Goal: Task Accomplishment & Management: Use online tool/utility

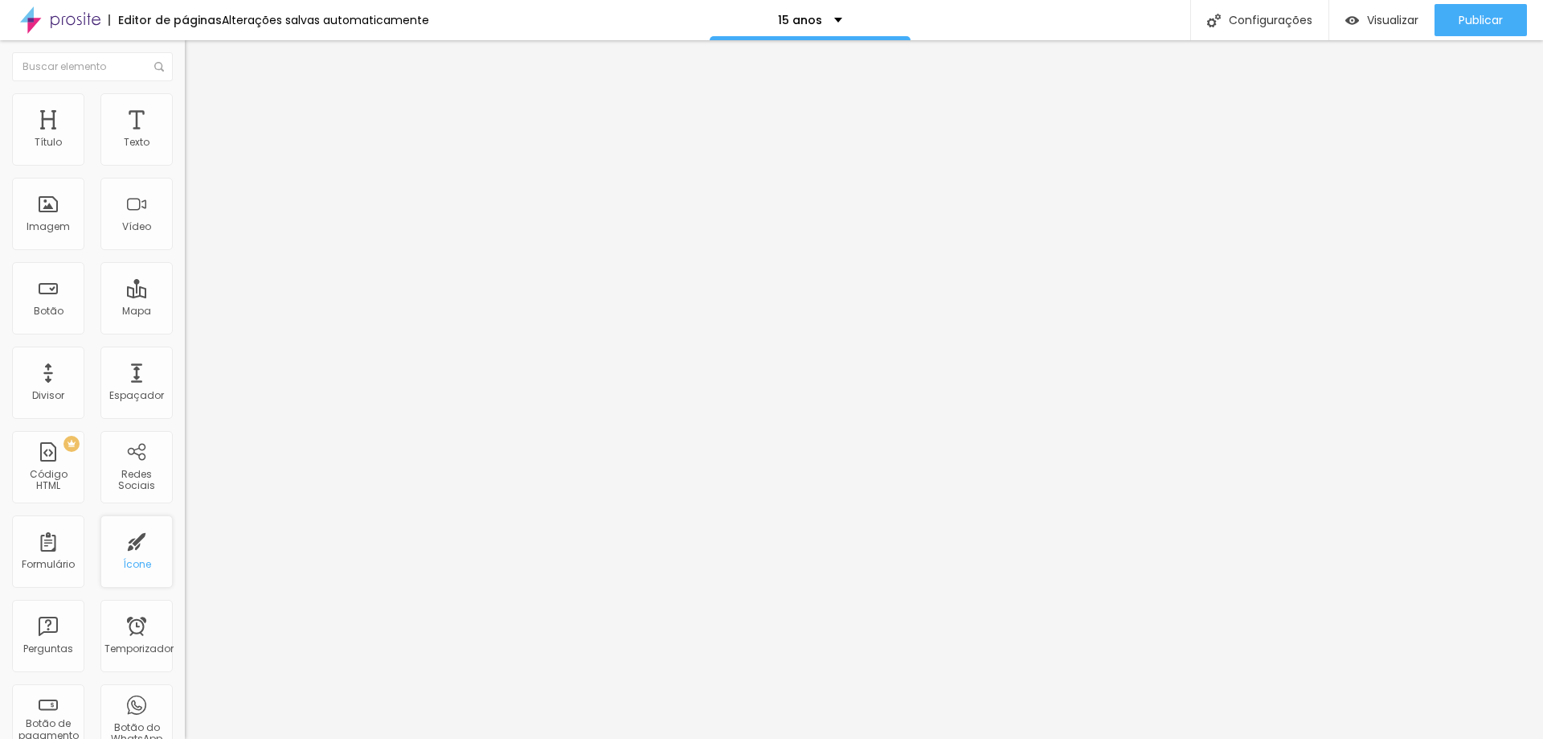
click at [118, 551] on div "Ícone" at bounding box center [136, 551] width 72 height 72
click at [197, 56] on img "button" at bounding box center [203, 58] width 13 height 13
click at [199, 113] on font "Avançado" at bounding box center [225, 120] width 53 height 14
type input "31"
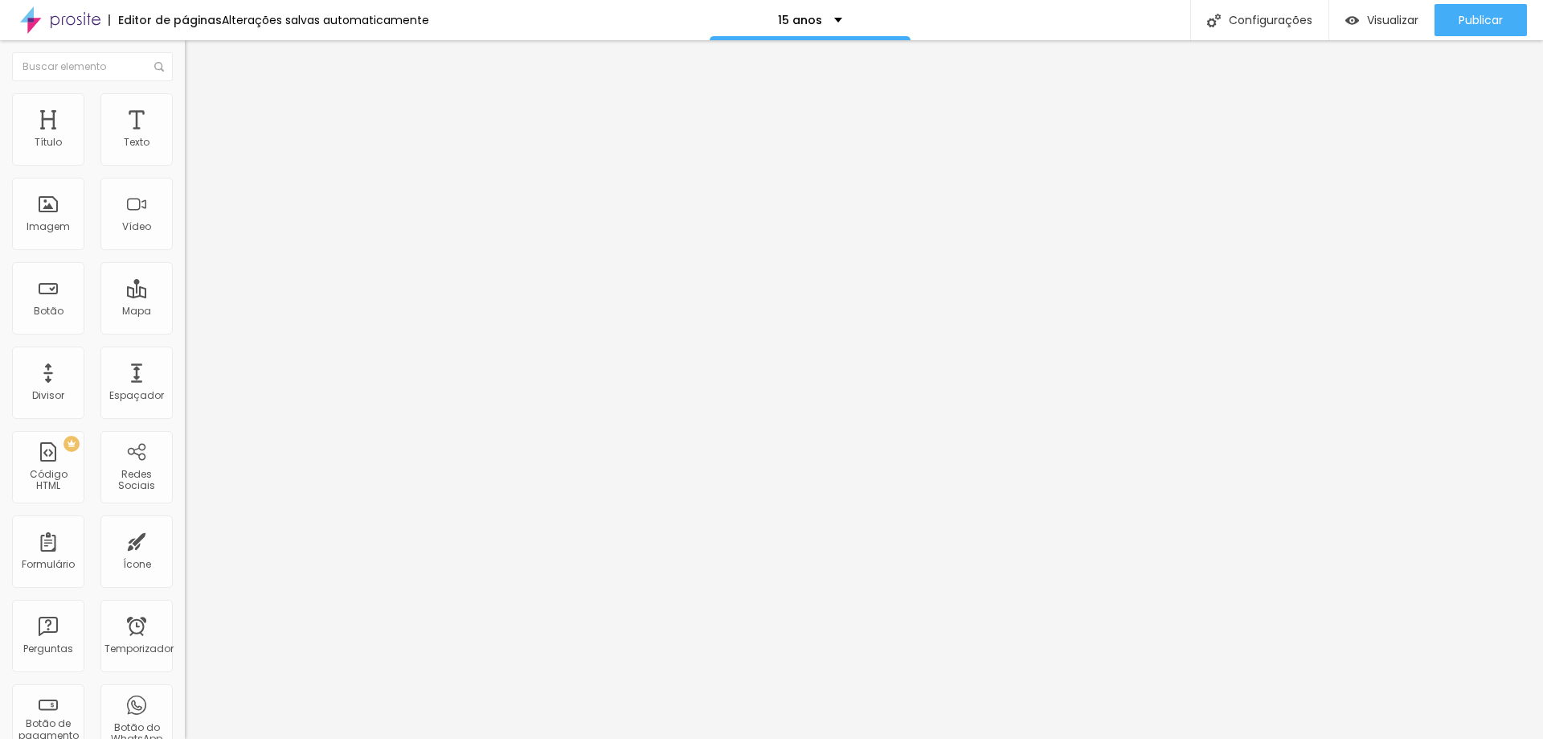
click at [185, 312] on input "range" at bounding box center [237, 318] width 104 height 13
click at [185, 158] on div "31 Espaço de cima" at bounding box center [277, 238] width 185 height 227
type input "0"
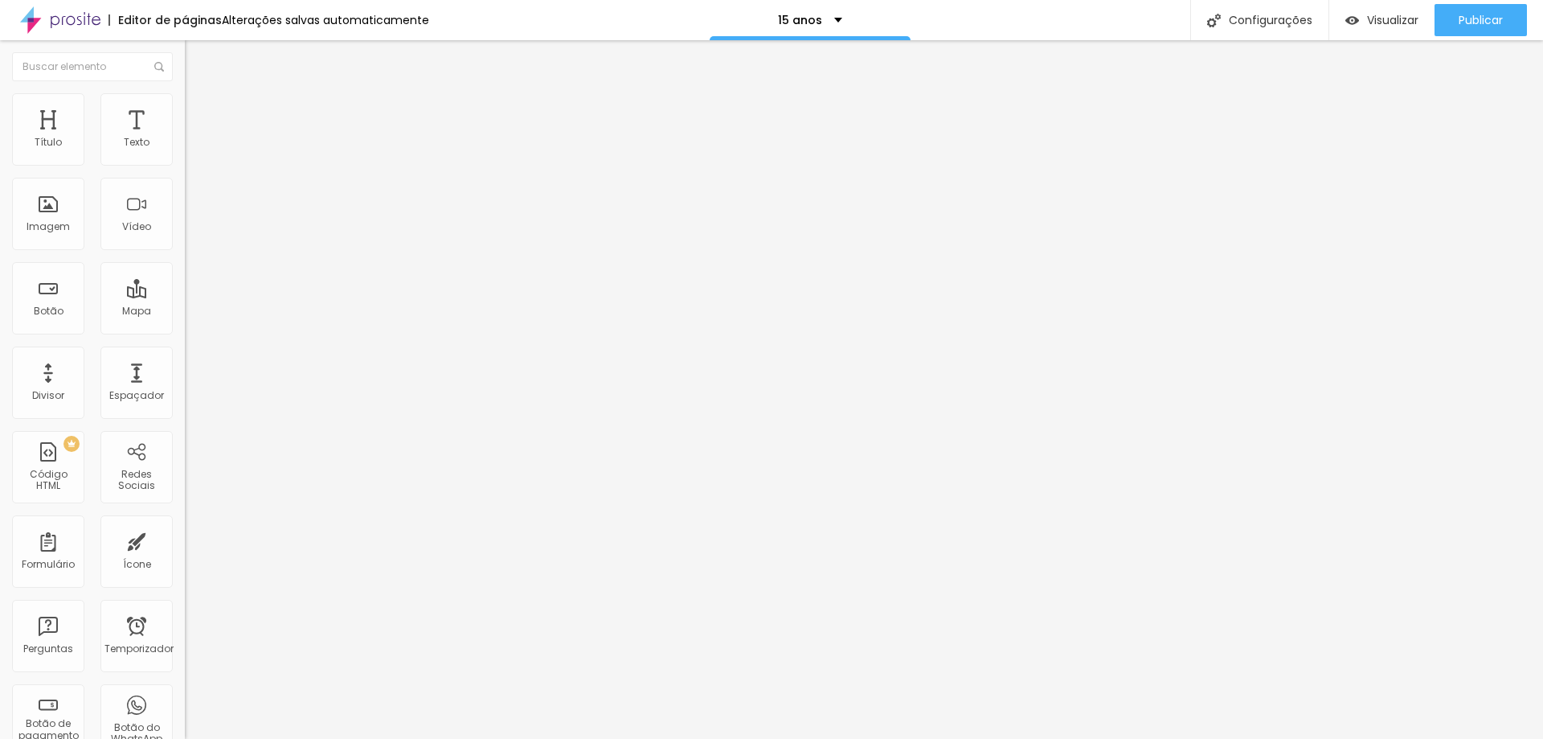
click at [185, 312] on input "range" at bounding box center [237, 318] width 104 height 13
click at [185, 93] on li "Conteúdo" at bounding box center [277, 85] width 185 height 16
click at [130, 383] on div "Espaçador" at bounding box center [136, 382] width 72 height 72
click at [116, 391] on font "Espaçador" at bounding box center [136, 395] width 55 height 14
click at [195, 138] on font "Trocar imagem" at bounding box center [234, 132] width 78 height 14
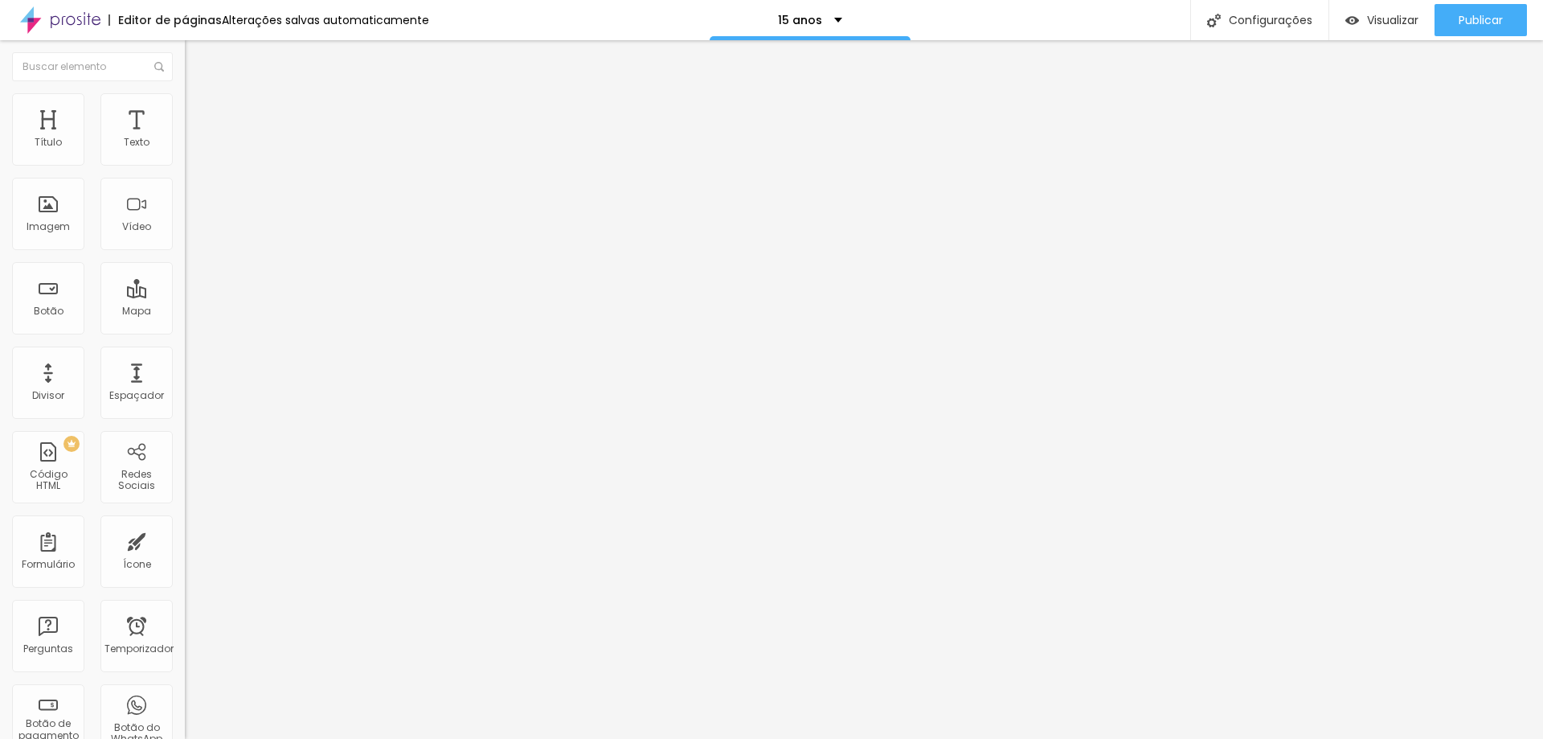
click at [199, 111] on font "Estilo" at bounding box center [211, 104] width 25 height 14
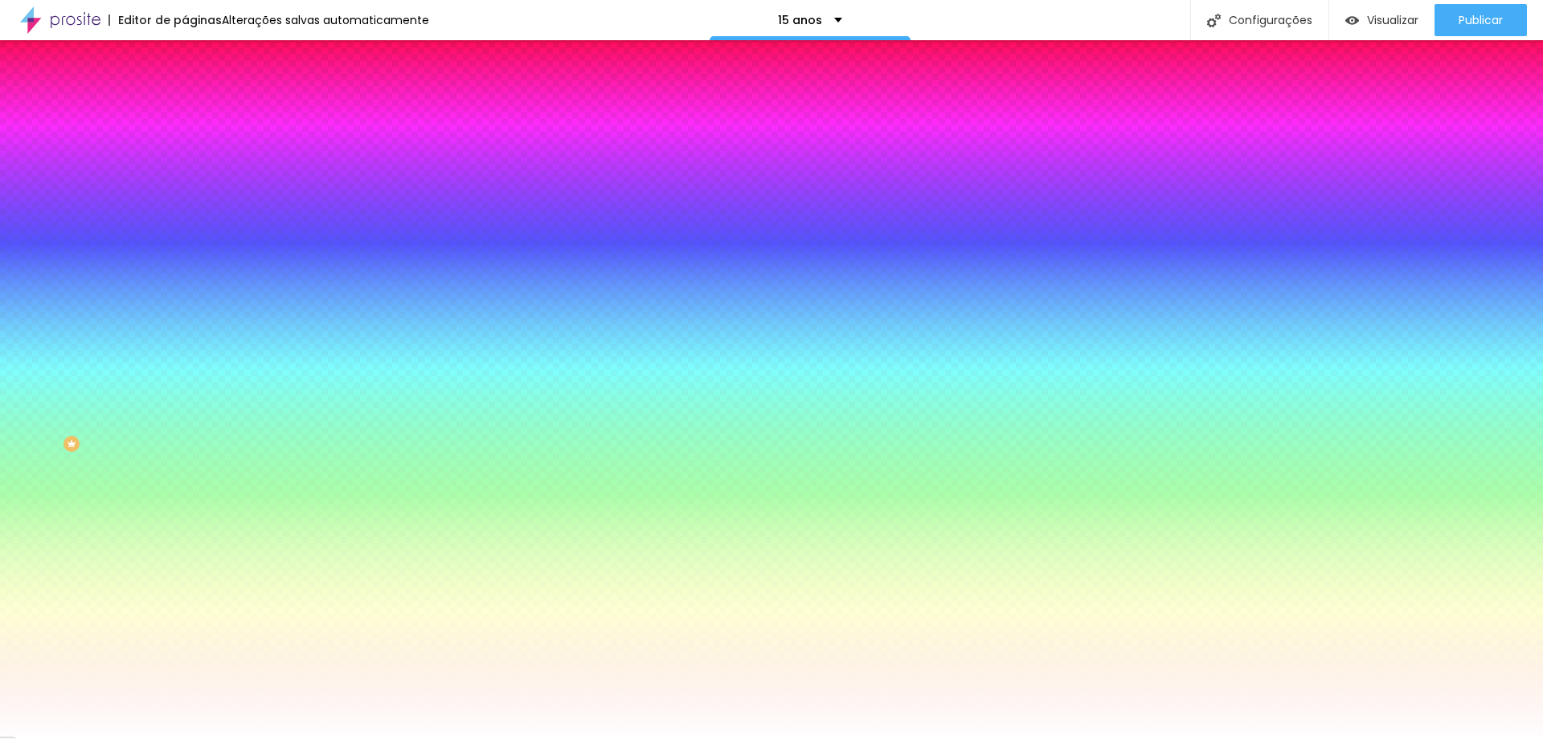
click at [199, 95] on font "Conteúdo" at bounding box center [224, 88] width 50 height 14
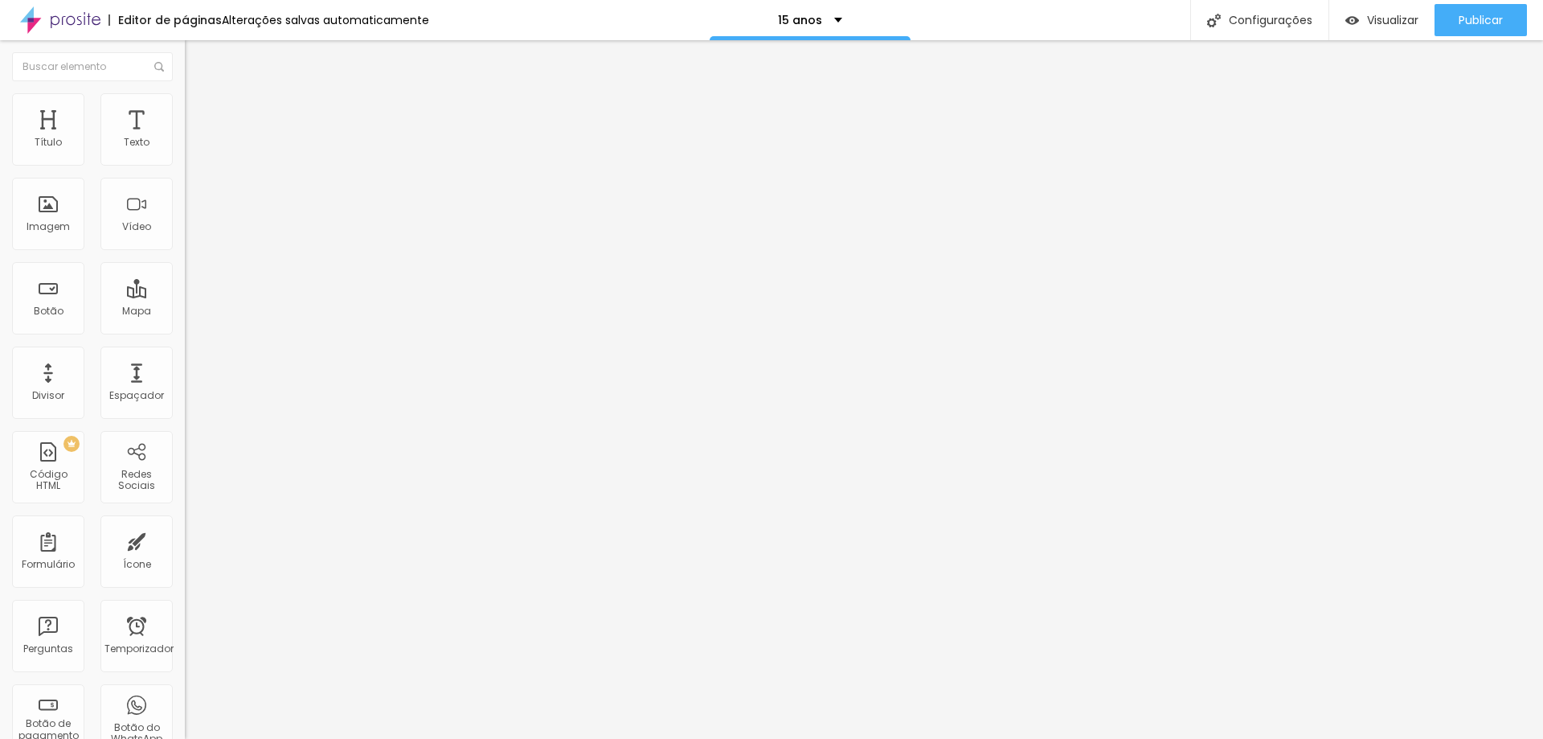
click at [185, 162] on div "Modo Encaixotado Encaixotado Completo" at bounding box center [277, 147] width 185 height 44
click at [185, 146] on span "Encaixotado" at bounding box center [216, 140] width 63 height 14
click at [185, 171] on font "Completo" at bounding box center [209, 165] width 49 height 14
click at [185, 156] on font "Encaixotado" at bounding box center [216, 149] width 63 height 14
click at [197, 61] on img "button" at bounding box center [203, 58] width 13 height 13
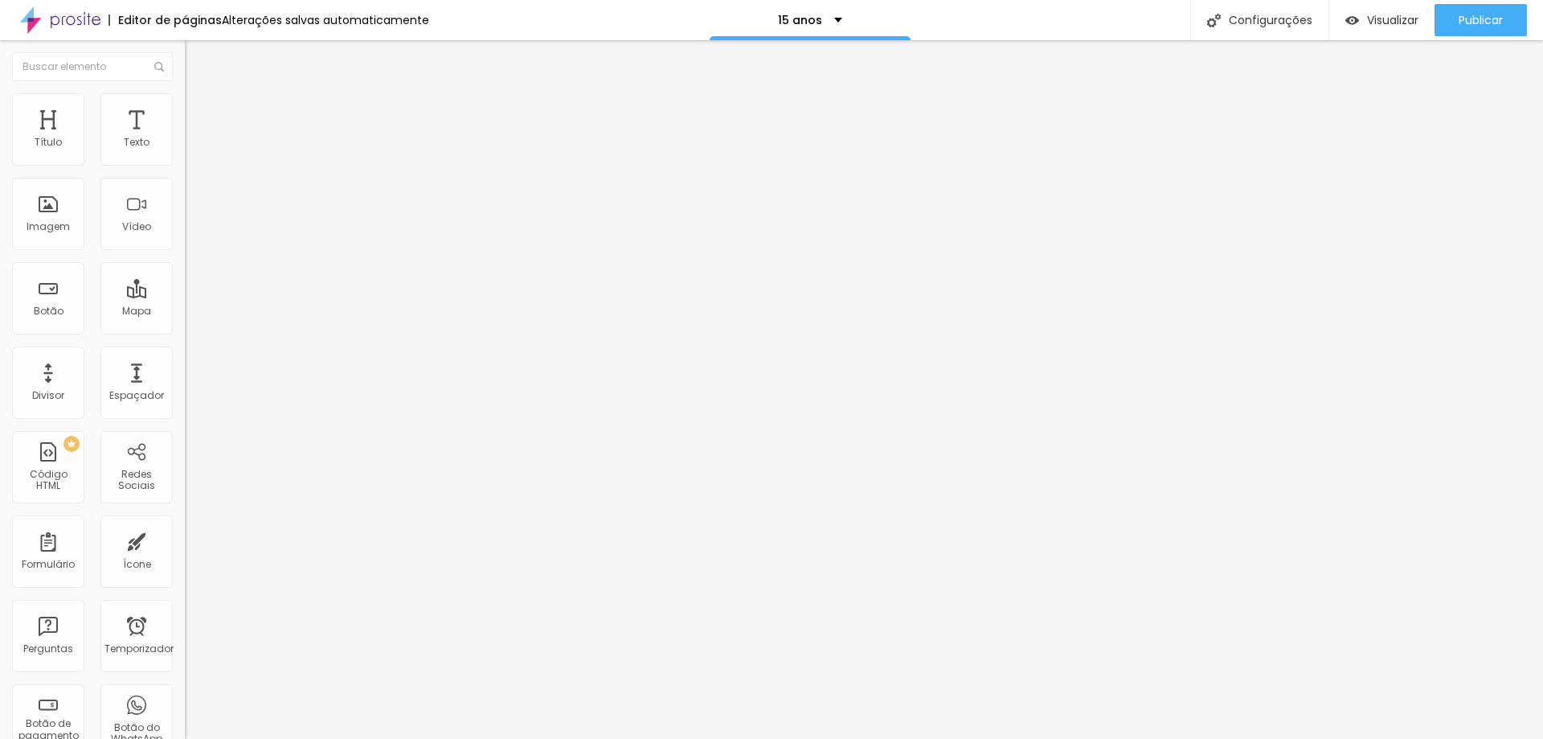
click at [272, 135] on img at bounding box center [277, 130] width 10 height 10
click at [197, 61] on img "button" at bounding box center [203, 58] width 13 height 13
click at [129, 221] on font "Vídeo" at bounding box center [136, 226] width 29 height 14
click at [129, 210] on div "Vídeo" at bounding box center [136, 214] width 72 height 72
click at [128, 213] on div "Vídeo" at bounding box center [136, 214] width 72 height 72
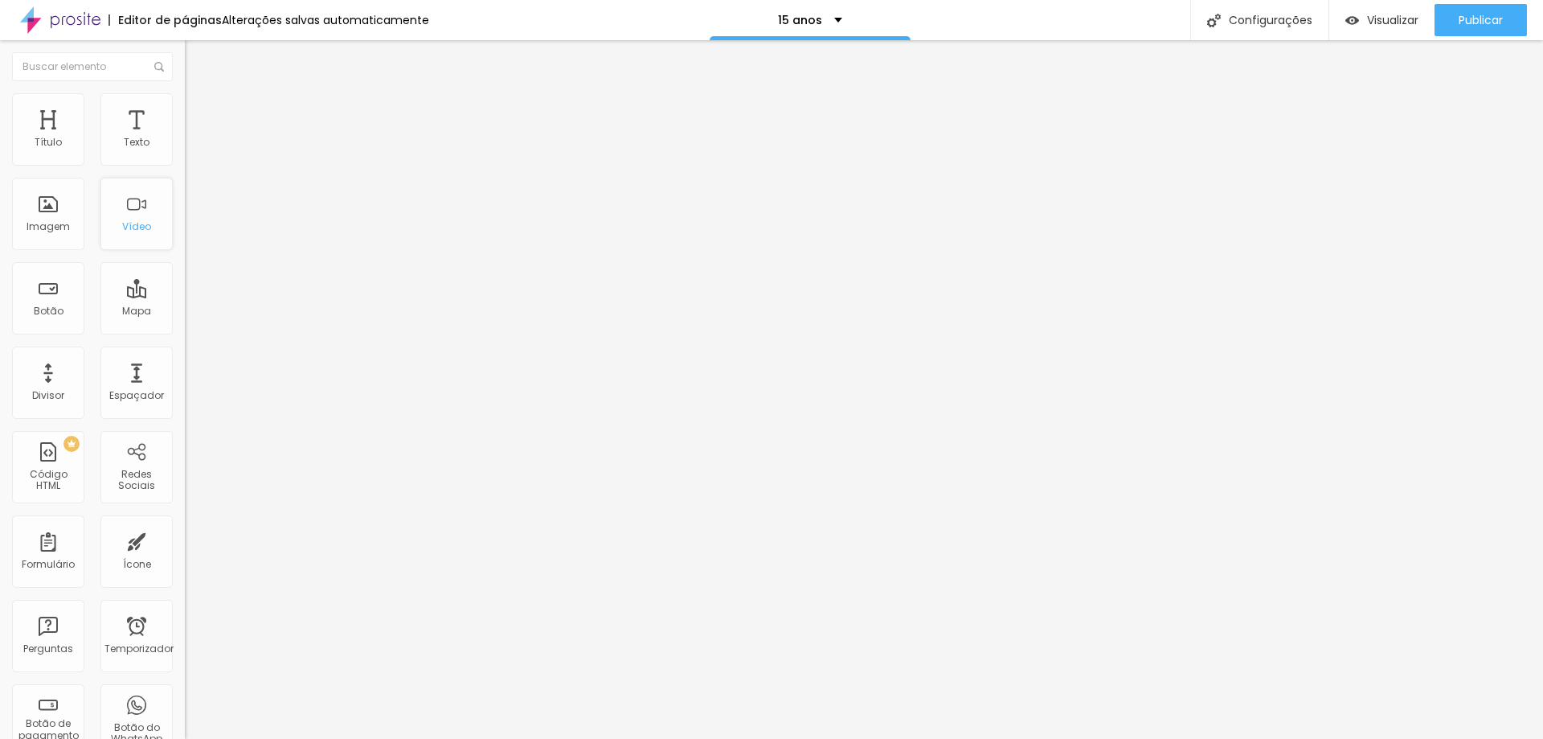
click at [128, 220] on font "Vídeo" at bounding box center [136, 226] width 29 height 14
click at [197, 60] on img "button" at bounding box center [203, 58] width 13 height 13
click at [119, 211] on div "Vídeo" at bounding box center [136, 214] width 72 height 72
click at [121, 213] on div "Vídeo" at bounding box center [136, 214] width 72 height 72
click at [121, 214] on div "Vídeo" at bounding box center [136, 214] width 72 height 72
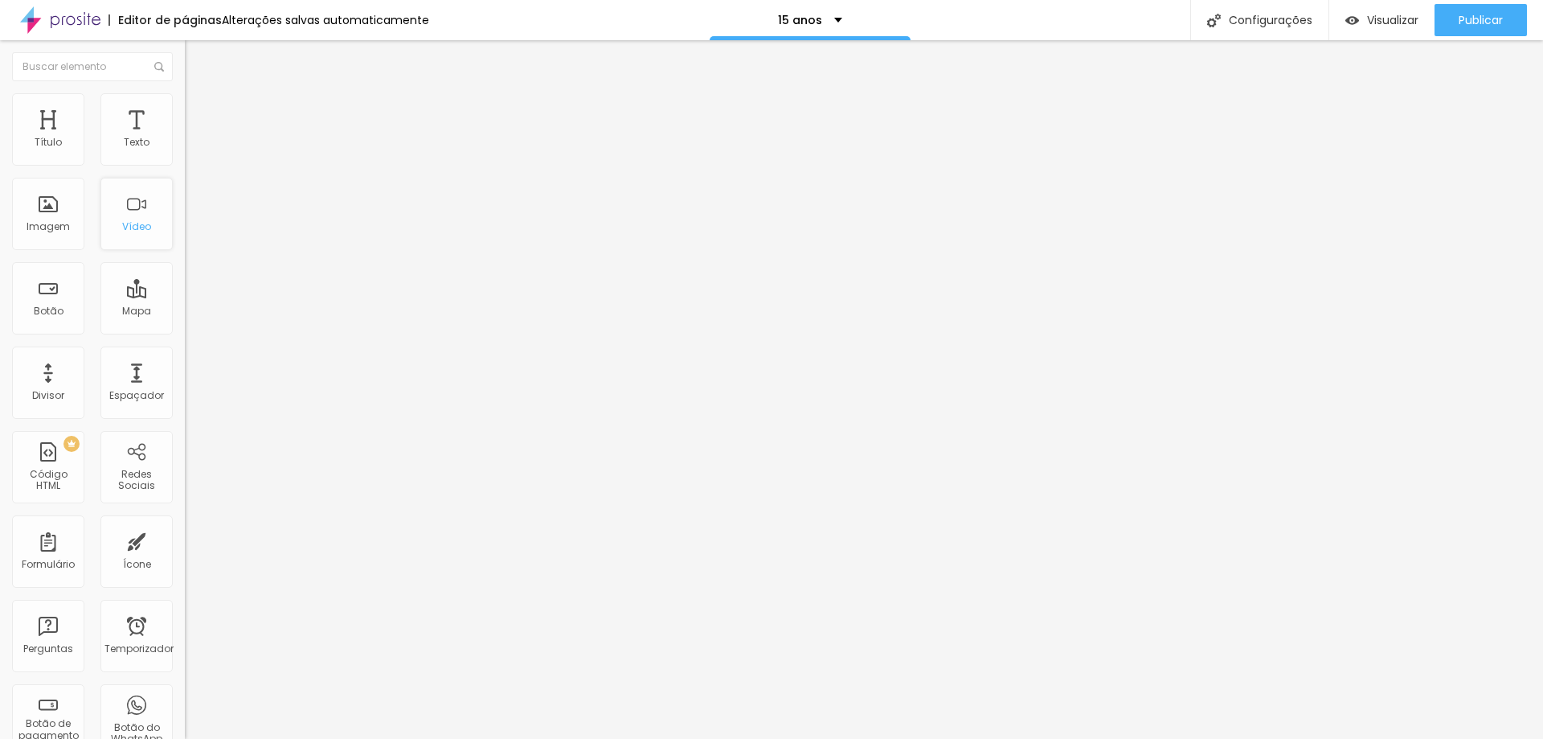
click at [121, 214] on div "Vídeo" at bounding box center [136, 214] width 72 height 72
click at [285, 738] on div at bounding box center [771, 748] width 1543 height 0
click at [197, 57] on img "button" at bounding box center [203, 58] width 13 height 13
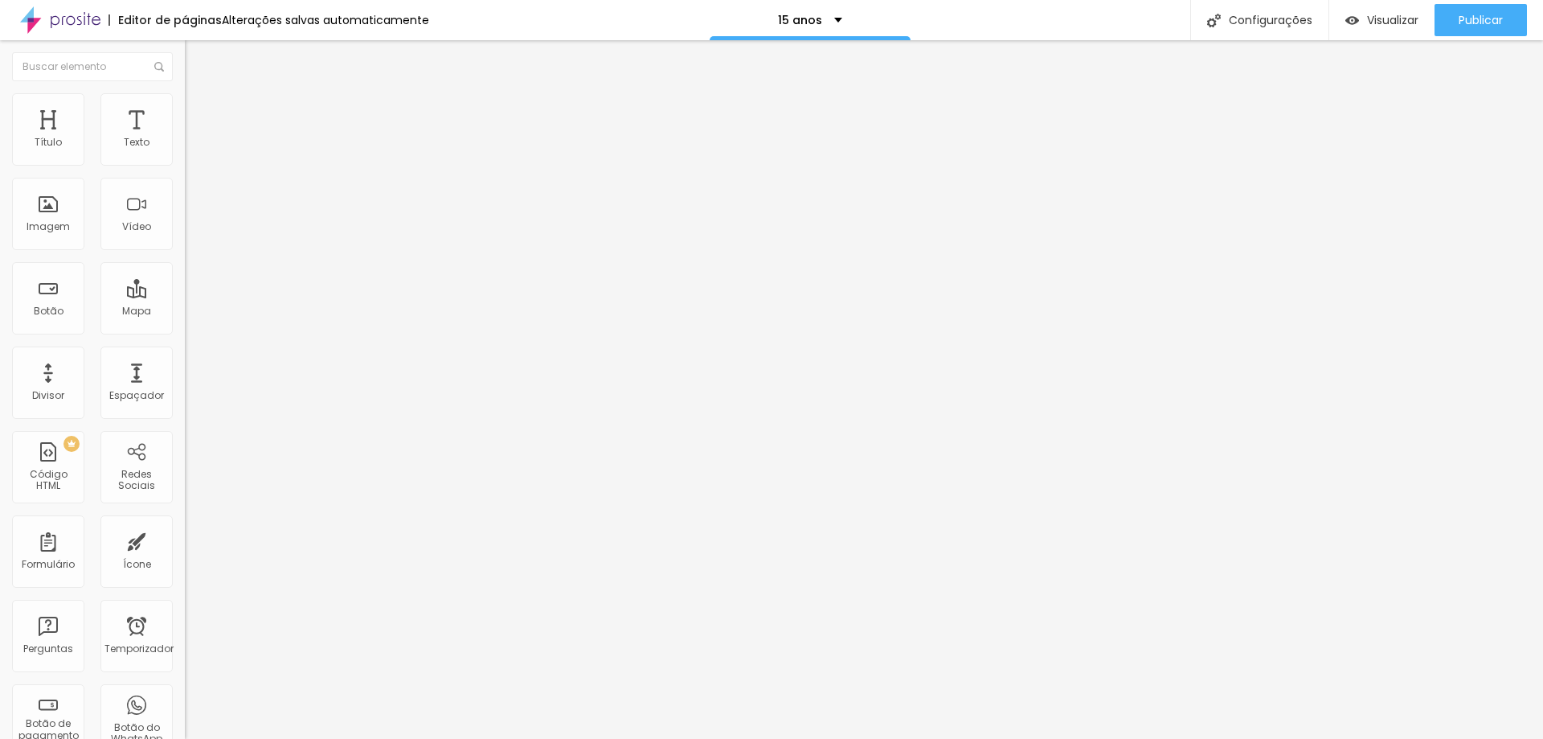
click at [197, 62] on img "button" at bounding box center [203, 58] width 13 height 13
click at [130, 221] on font "Vídeo" at bounding box center [136, 226] width 29 height 14
click at [63, 137] on div "Título" at bounding box center [48, 129] width 72 height 72
click at [124, 135] on font "Texto" at bounding box center [137, 142] width 26 height 14
click at [197, 59] on img "button" at bounding box center [203, 58] width 13 height 13
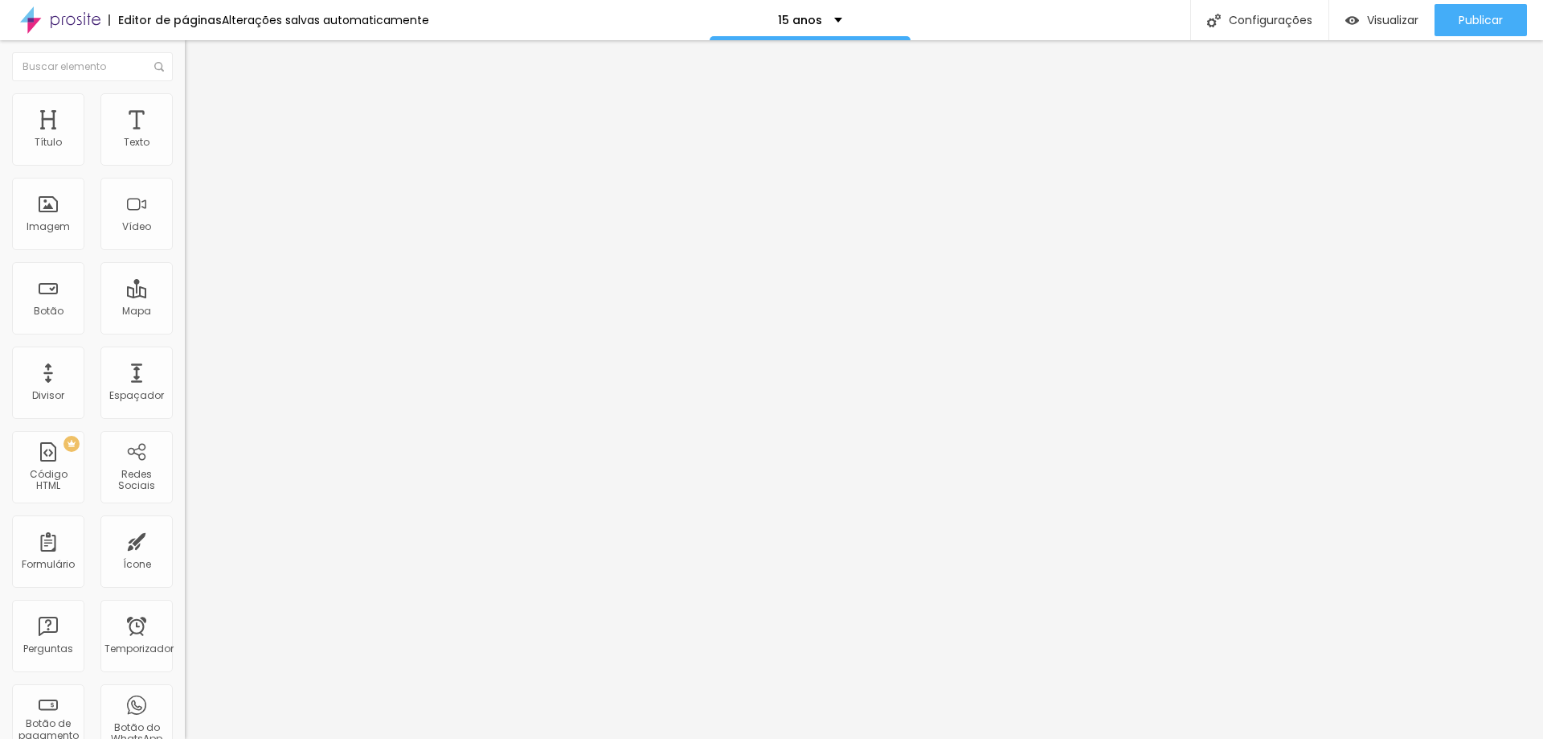
click at [185, 102] on img at bounding box center [192, 100] width 14 height 14
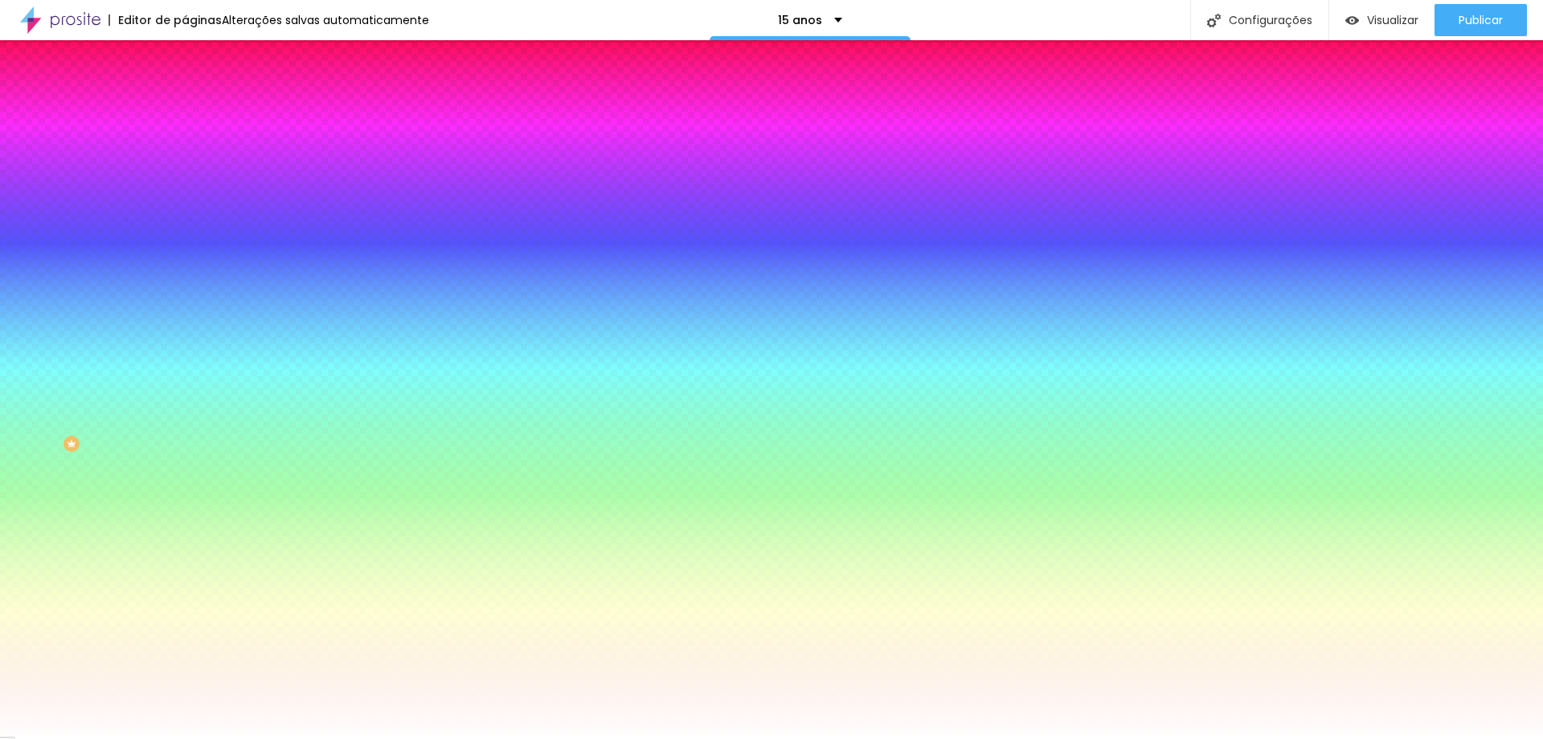
drag, startPoint x: 34, startPoint y: 95, endPoint x: 168, endPoint y: 99, distance: 134.3
click at [185, 92] on img at bounding box center [192, 84] width 14 height 14
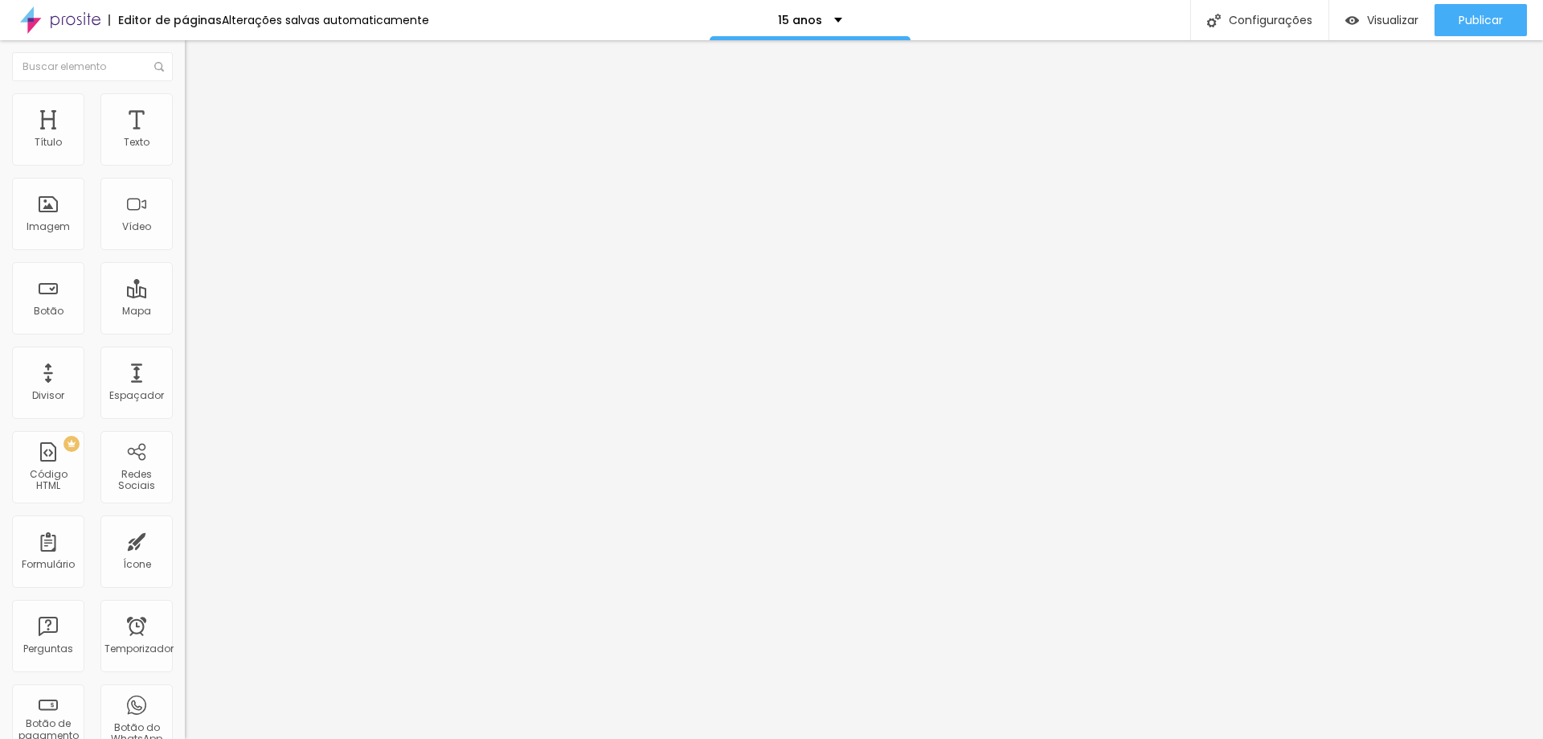
click at [185, 146] on icon at bounding box center [190, 142] width 10 height 10
click at [204, 148] on font "Ícone de trocarte" at bounding box center [246, 141] width 84 height 14
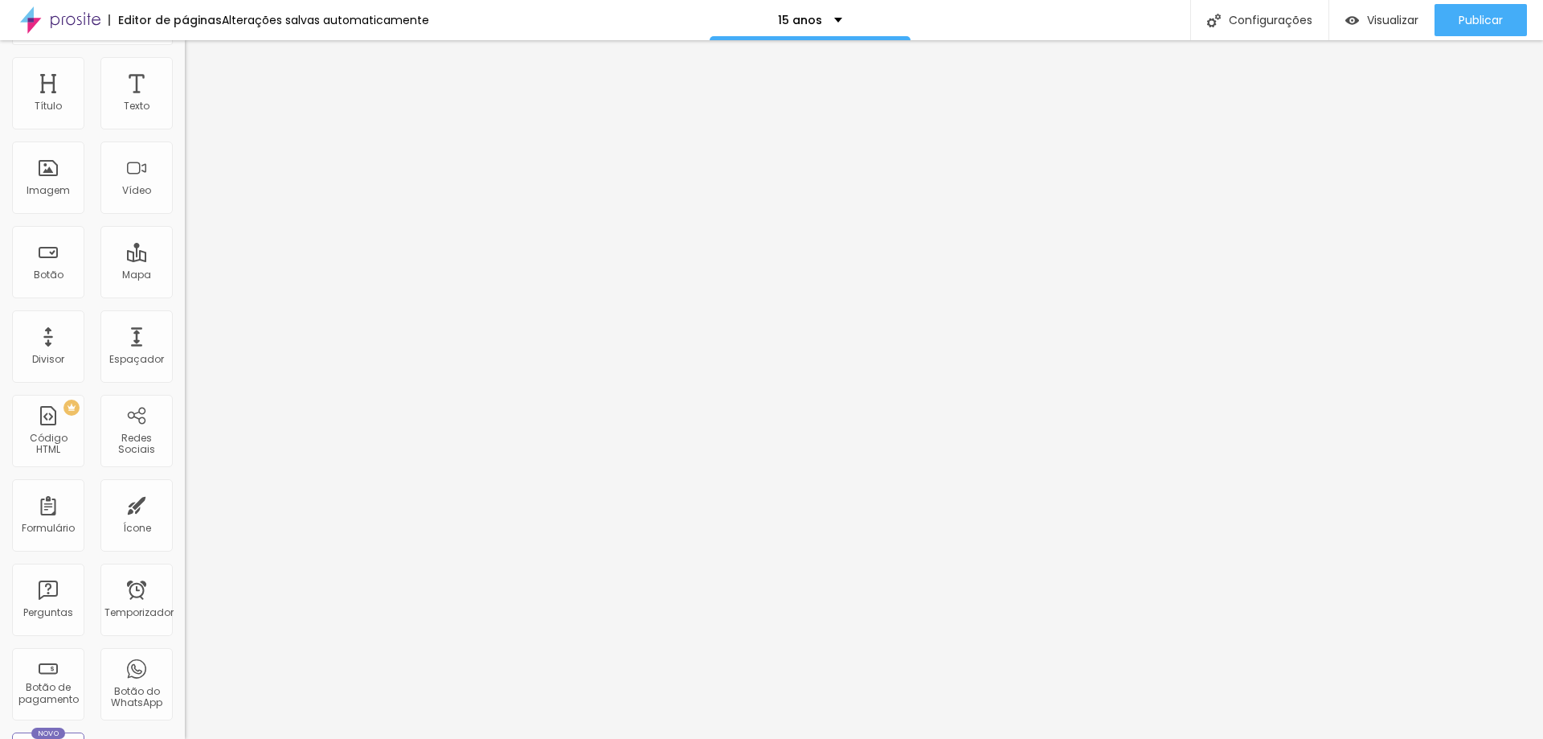
scroll to position [0, 0]
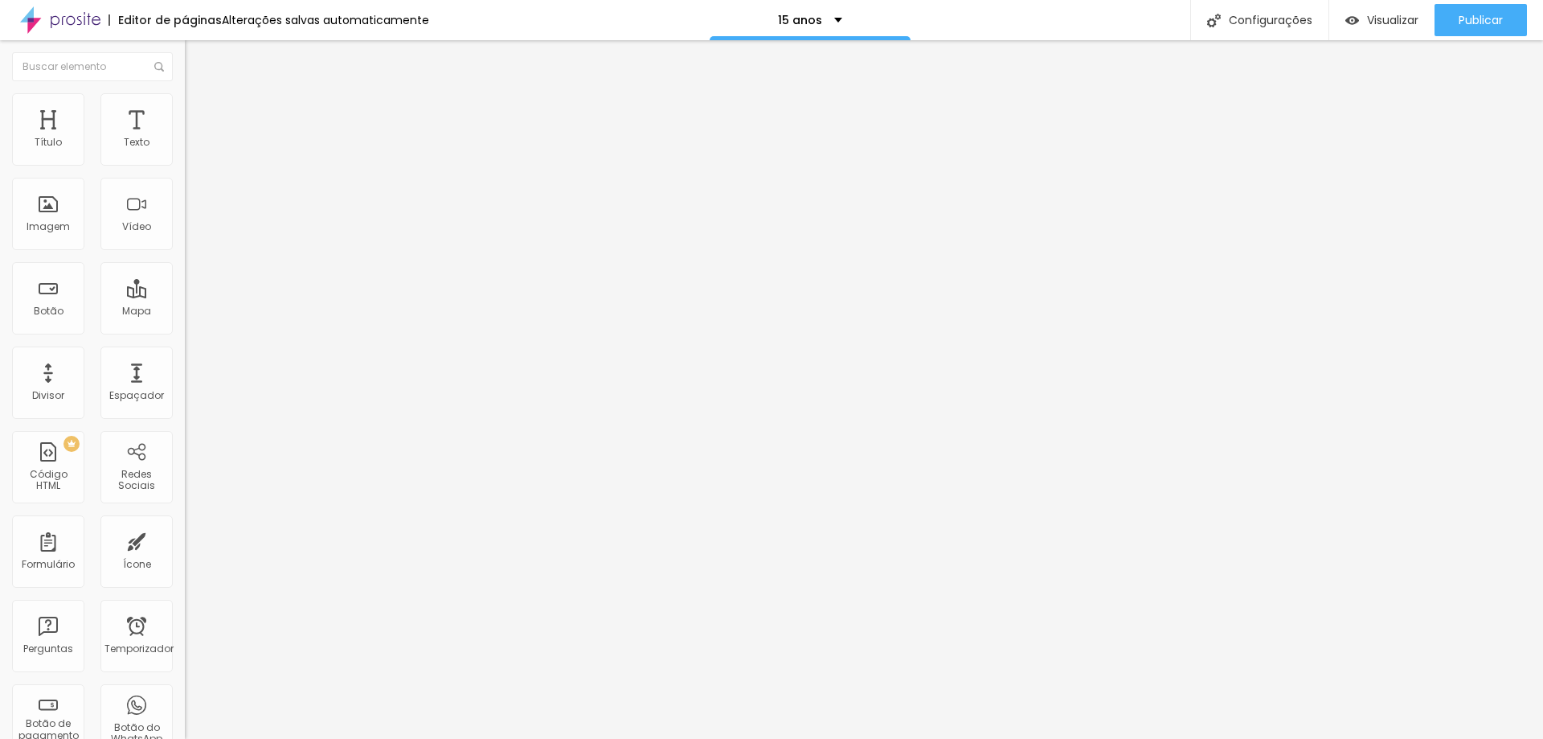
click at [199, 113] on font "Avançado" at bounding box center [225, 120] width 53 height 14
click at [197, 57] on img "button" at bounding box center [203, 58] width 13 height 13
click at [199, 109] on font "Estilo" at bounding box center [211, 104] width 25 height 14
click at [185, 92] on img at bounding box center [192, 84] width 14 height 14
click at [185, 151] on input "text" at bounding box center [281, 143] width 193 height 16
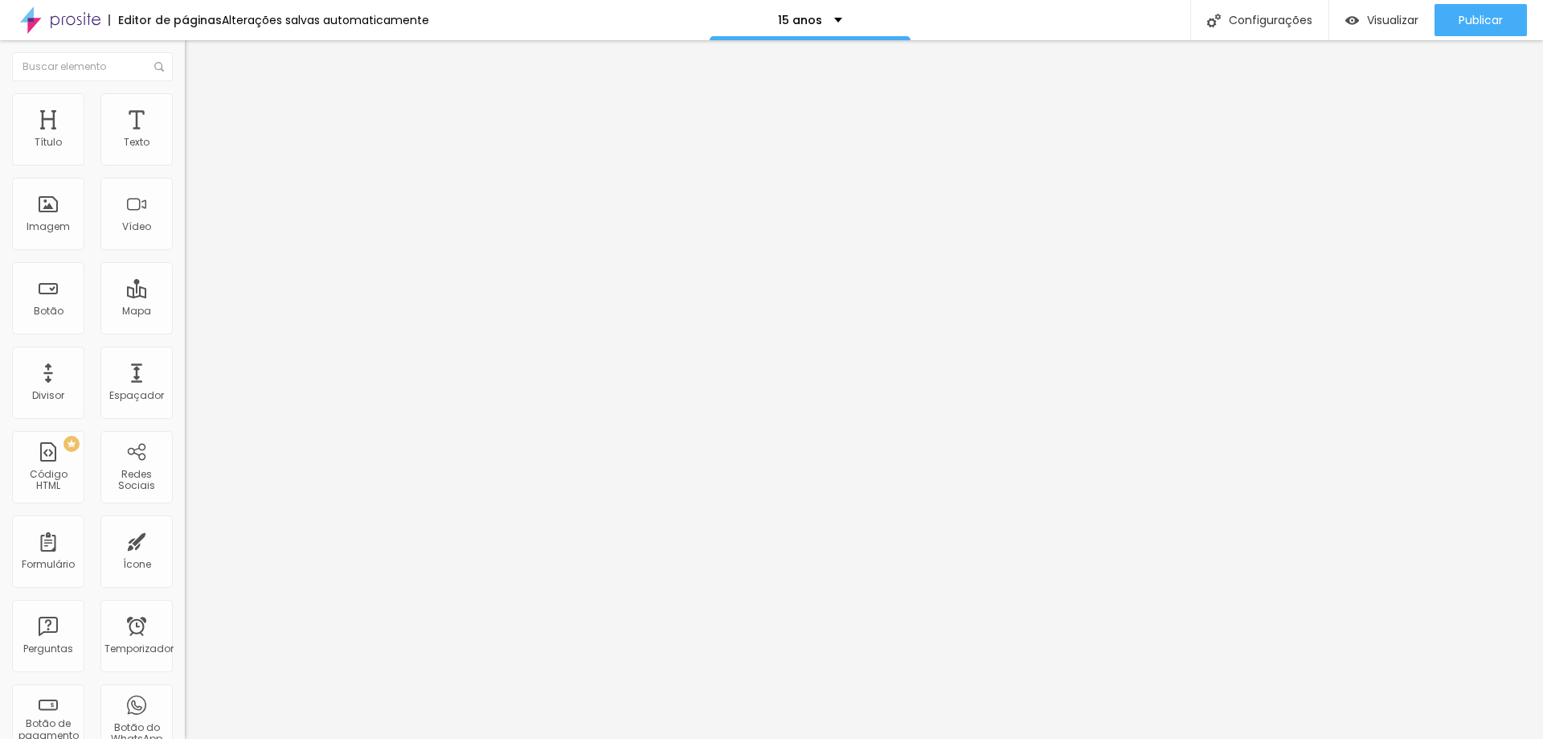
paste input "[URL][DOMAIN_NAME]"
type input "[URL][DOMAIN_NAME]"
click at [185, 240] on span "Padrão 4:3" at bounding box center [211, 234] width 53 height 14
click at [185, 260] on span "Largo" at bounding box center [199, 253] width 28 height 14
click at [231, 250] on font "21:9" at bounding box center [240, 243] width 18 height 14
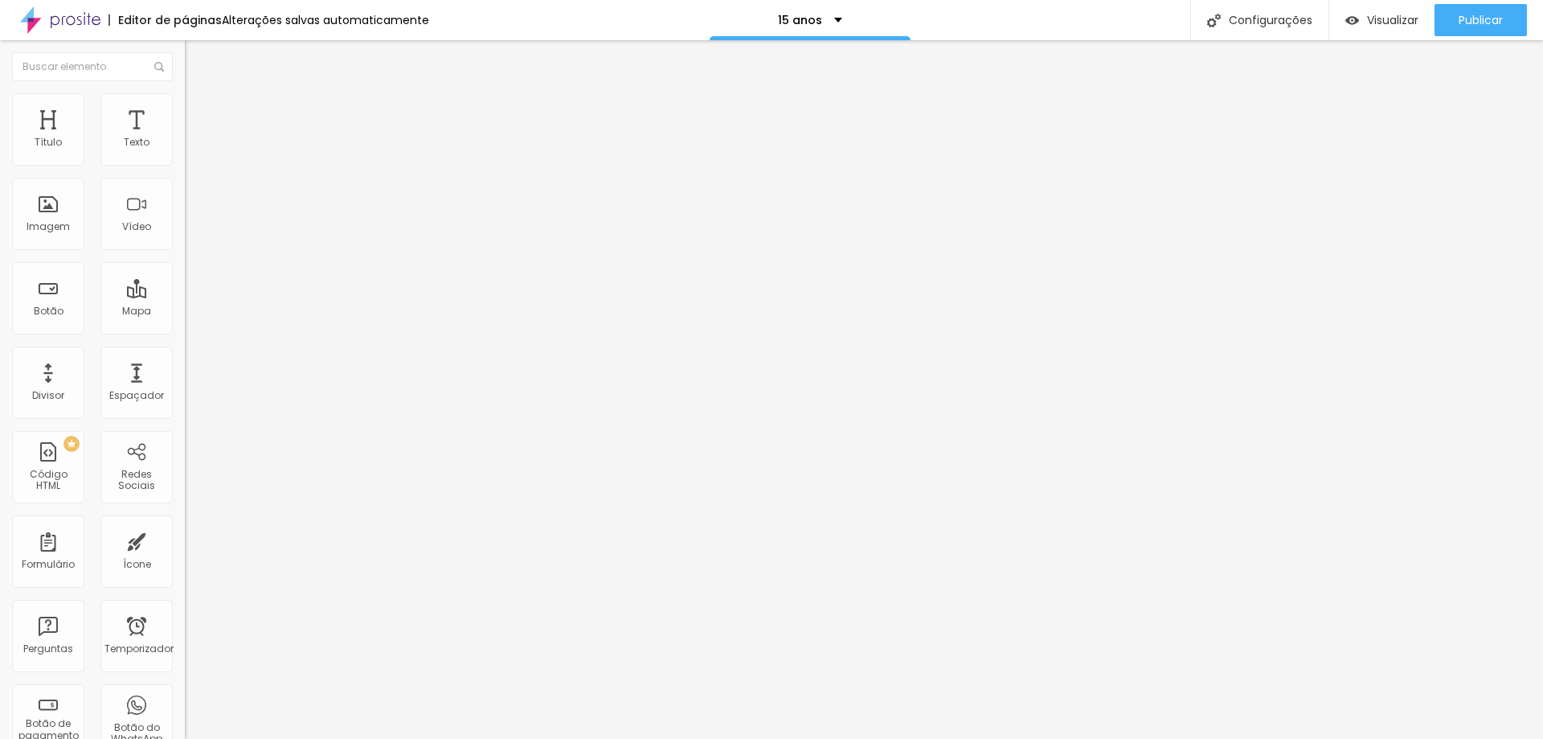
click at [213, 265] on font "16:9" at bounding box center [222, 259] width 18 height 14
click at [127, 225] on font "Vídeo" at bounding box center [136, 226] width 29 height 14
click at [132, 223] on font "Vídeo" at bounding box center [136, 226] width 29 height 14
click at [185, 151] on input "text" at bounding box center [281, 143] width 193 height 16
paste input "[URL][DOMAIN_NAME]"
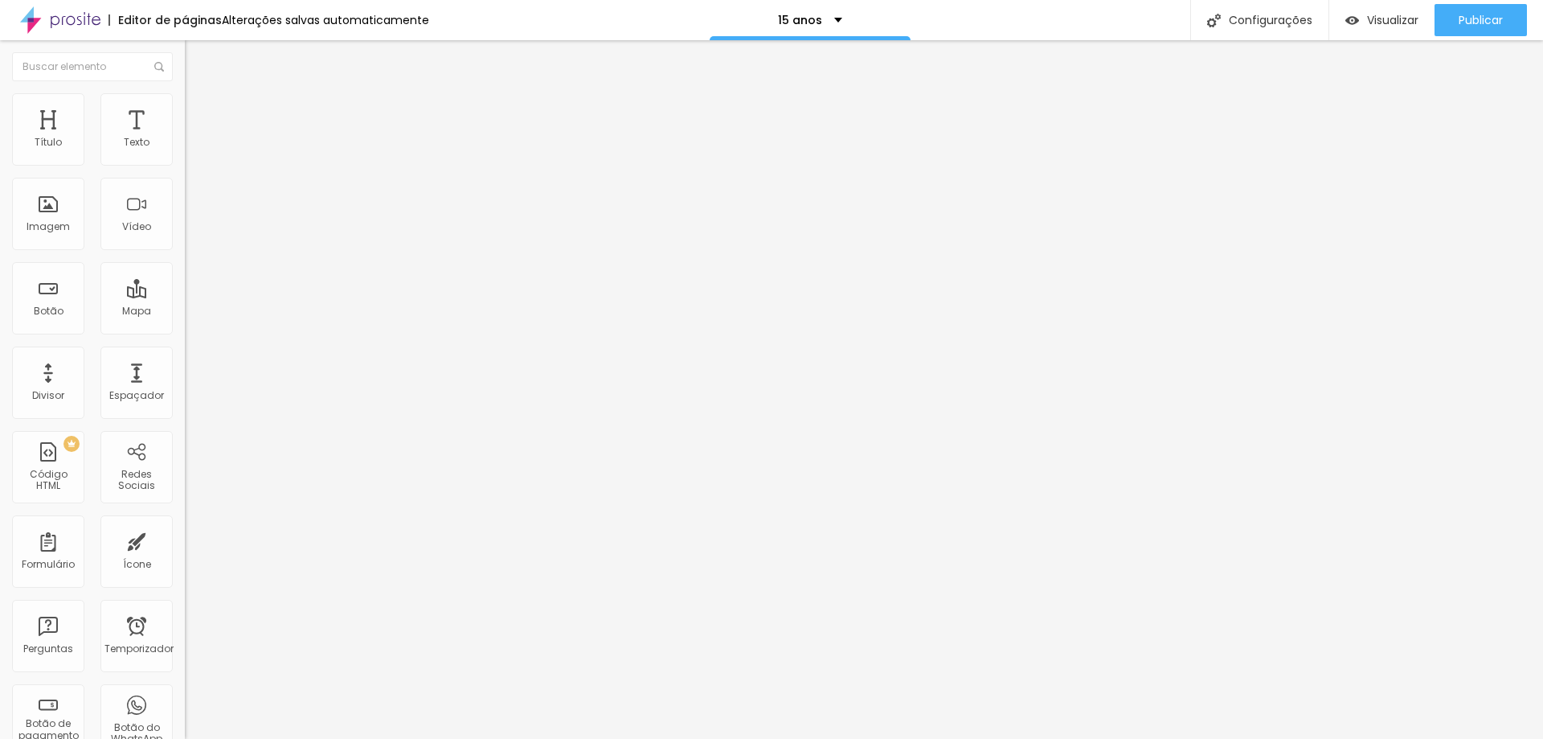
click at [185, 240] on span "Padrão 4:3" at bounding box center [211, 234] width 53 height 14
click at [213, 260] on font "16:9" at bounding box center [222, 253] width 18 height 14
click at [185, 151] on input "[URL][DOMAIN_NAME]" at bounding box center [281, 143] width 193 height 16
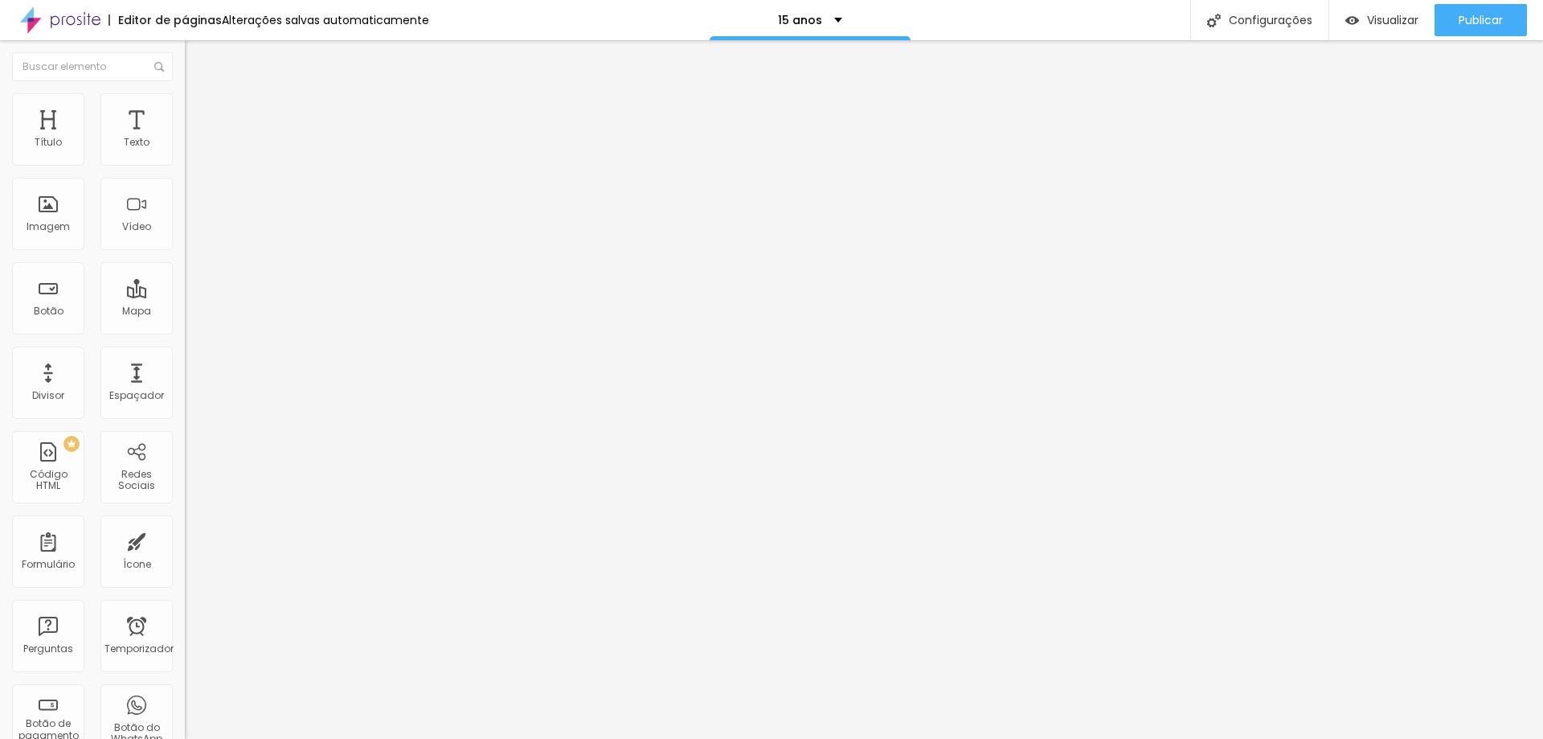
click at [185, 151] on input "[URL][DOMAIN_NAME]" at bounding box center [281, 143] width 193 height 16
paste input "[DOMAIN_NAME][URL]"
type input "[URL][DOMAIN_NAME]"
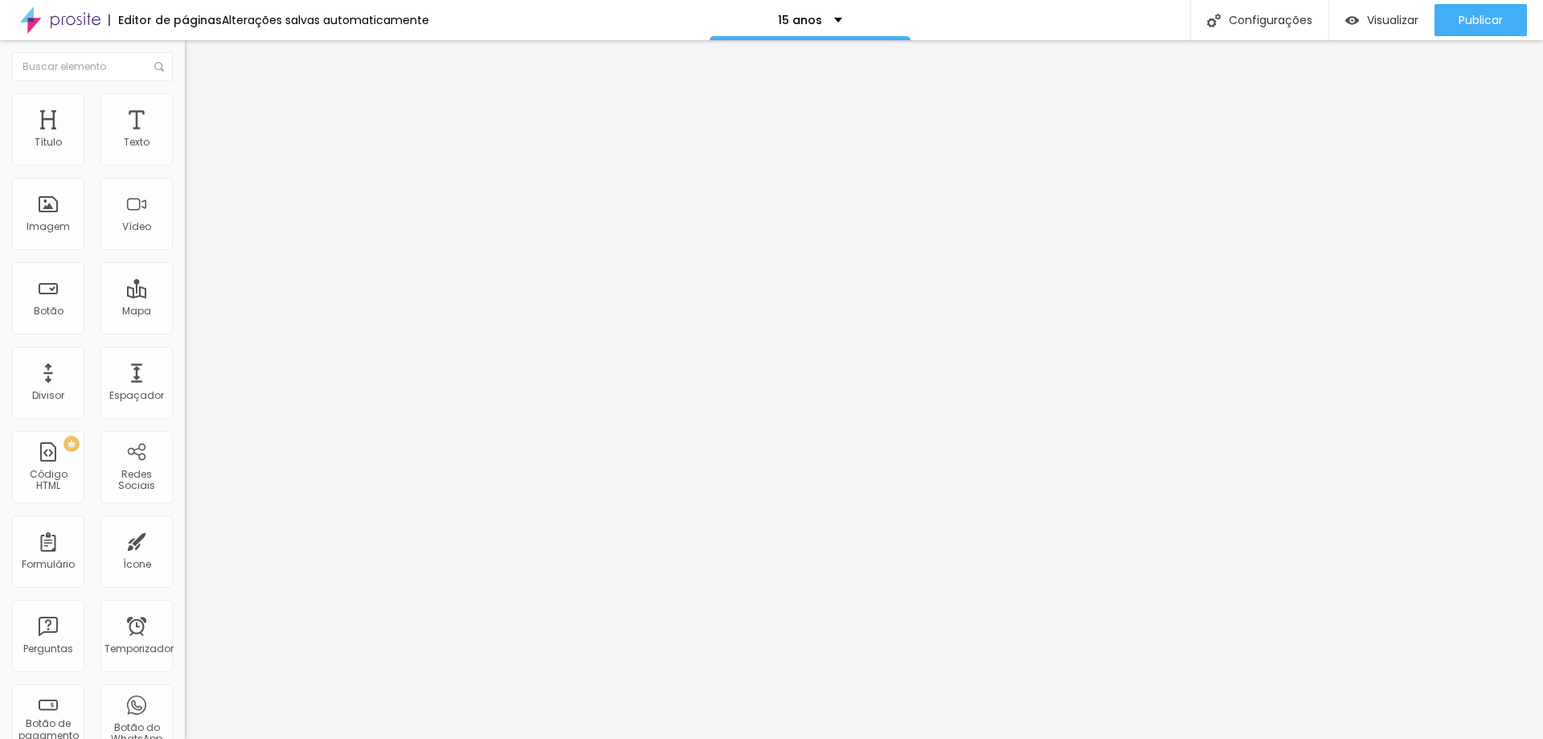
click at [185, 151] on input "[URL][DOMAIN_NAME]" at bounding box center [281, 143] width 193 height 16
click at [185, 151] on input "text" at bounding box center [281, 143] width 193 height 16
paste input "[URL][DOMAIN_NAME]"
type input "[URL][DOMAIN_NAME]"
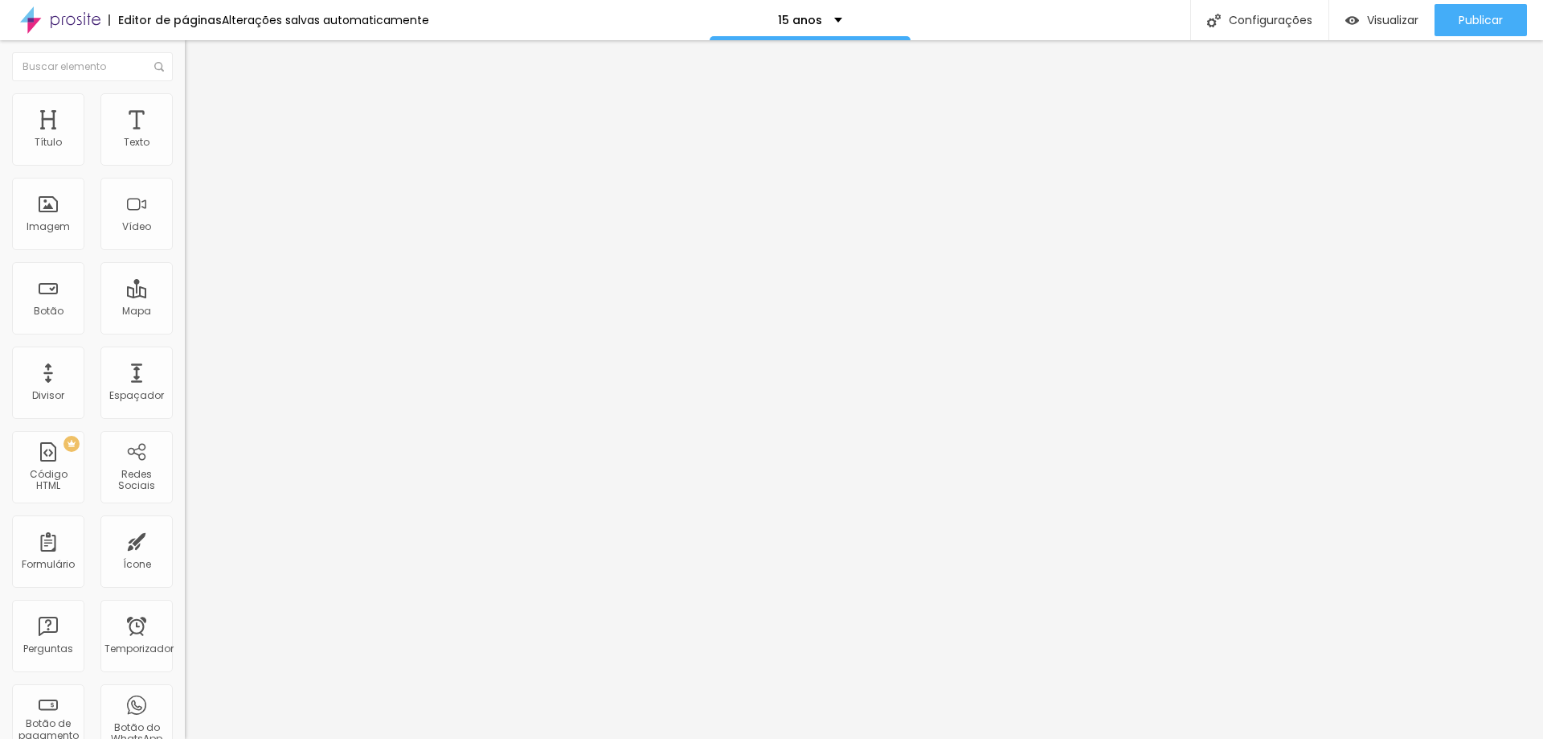
scroll to position [0, 0]
click at [191, 149] on icon "button" at bounding box center [196, 145] width 10 height 10
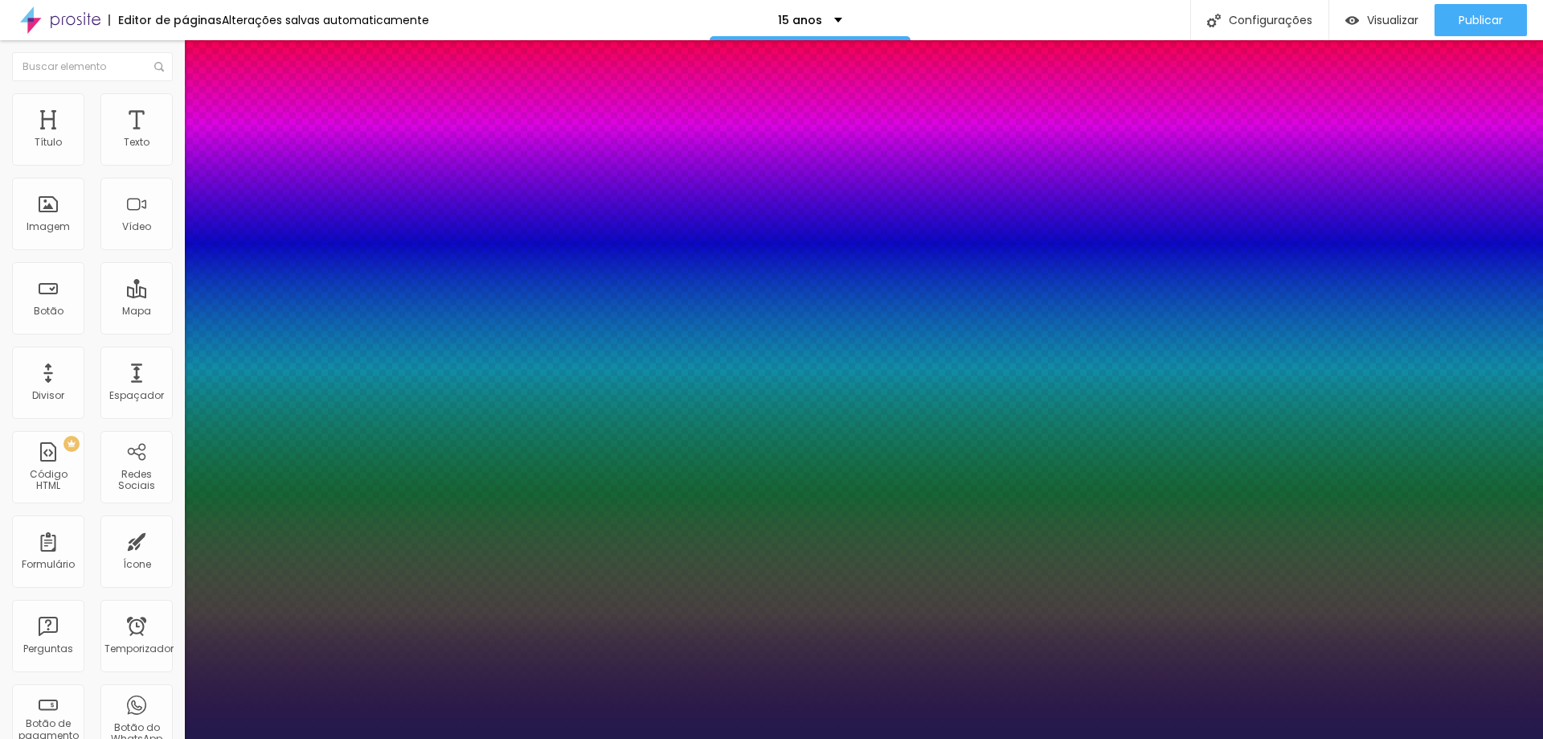
type input "1"
select select "Arapey"
type input "1"
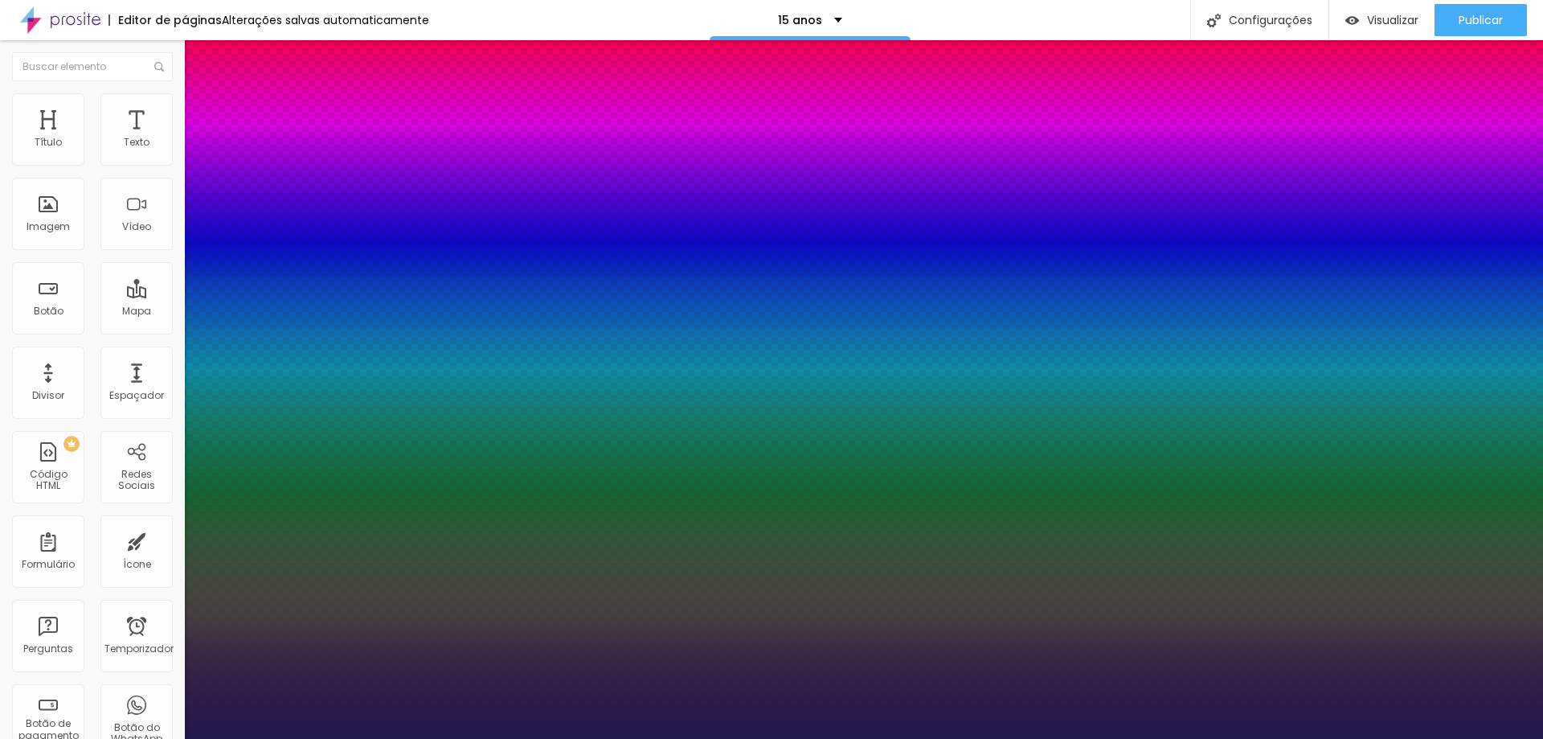
type input "39"
type input "1"
type input "35"
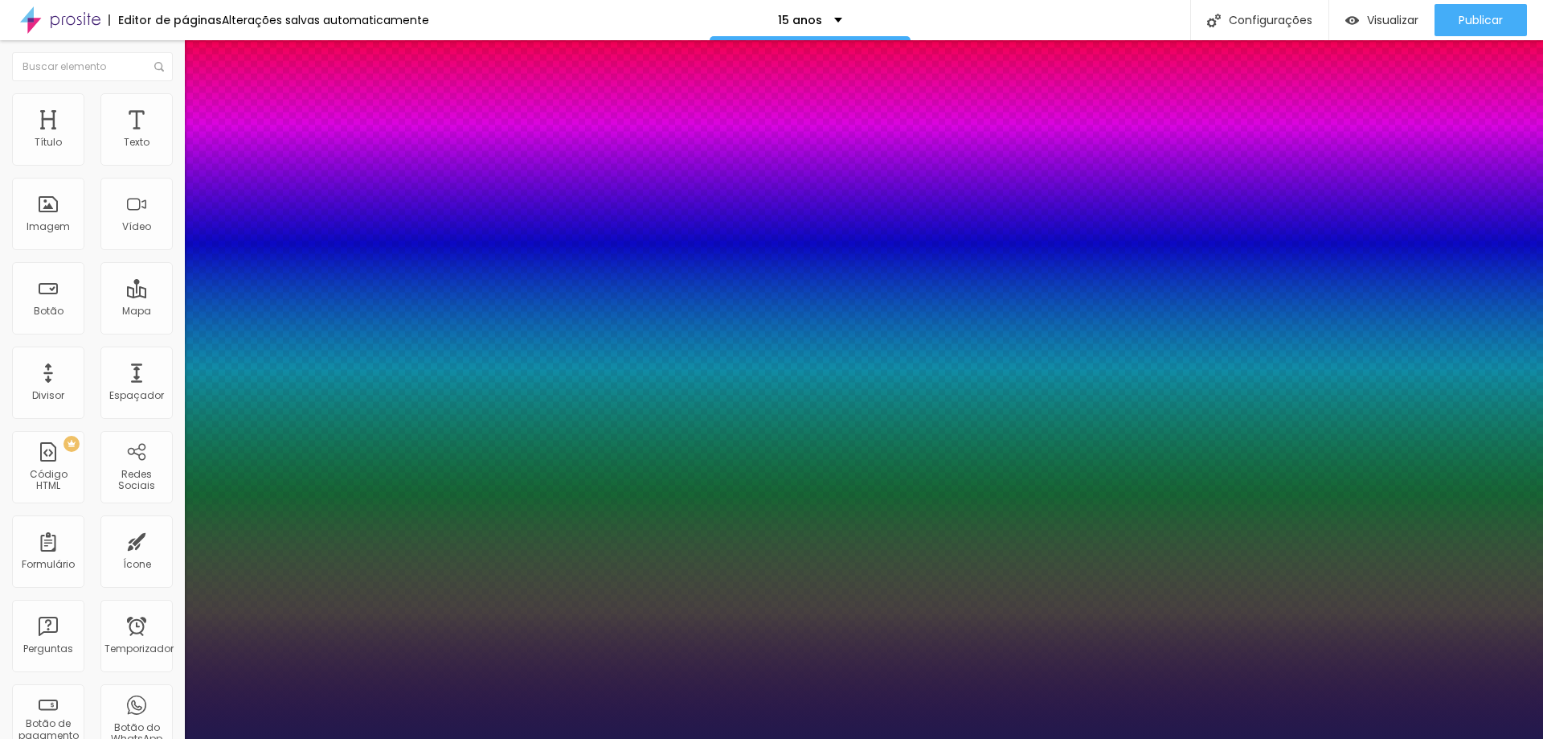
type input "35"
type input "1"
type input "35"
click at [789, 738] on div at bounding box center [771, 739] width 1543 height 0
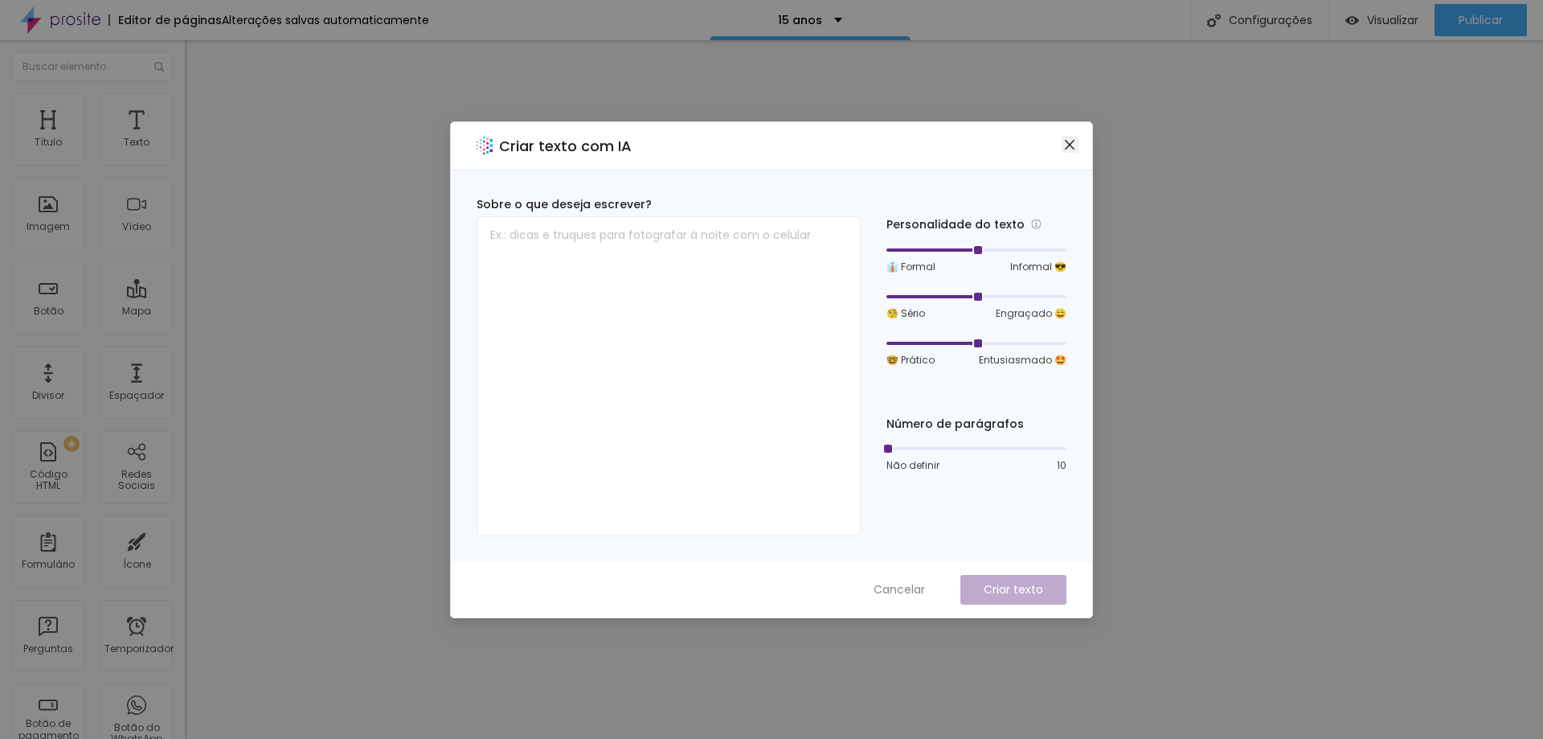
click at [1071, 144] on icon "fechar" at bounding box center [1070, 144] width 10 height 10
click at [1071, 144] on div "Criar texto com IA Sobre o que deseja escrever? Personalidade do texto 👔 Formal…" at bounding box center [771, 369] width 1543 height 739
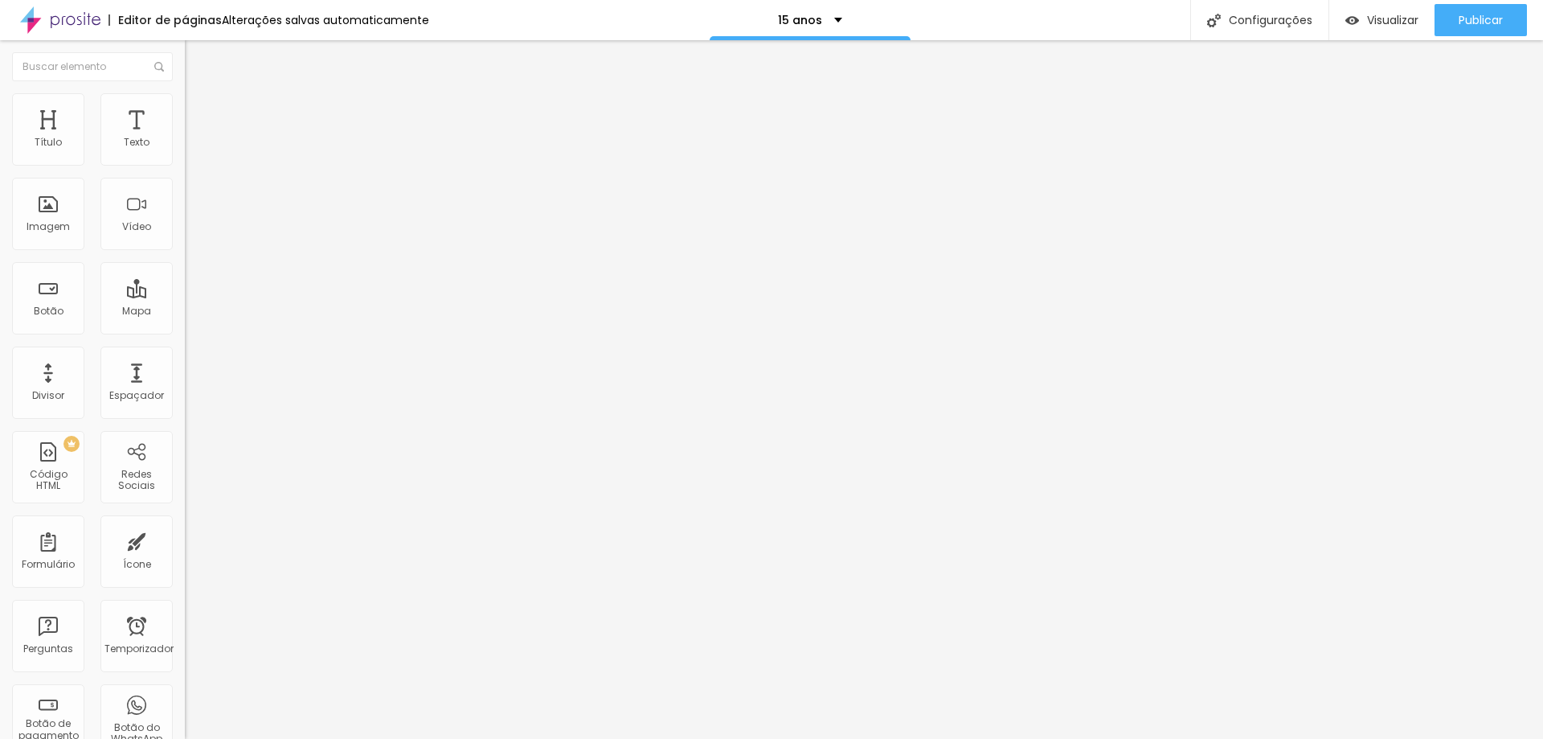
click at [185, 97] on ul "Estilo Avançado" at bounding box center [277, 93] width 185 height 32
click at [199, 109] on font "Avançado" at bounding box center [225, 104] width 53 height 14
click at [185, 100] on ul "Estilo Avançado" at bounding box center [277, 93] width 185 height 32
click at [185, 92] on img at bounding box center [192, 84] width 14 height 14
click at [191, 149] on icon "button" at bounding box center [196, 145] width 10 height 10
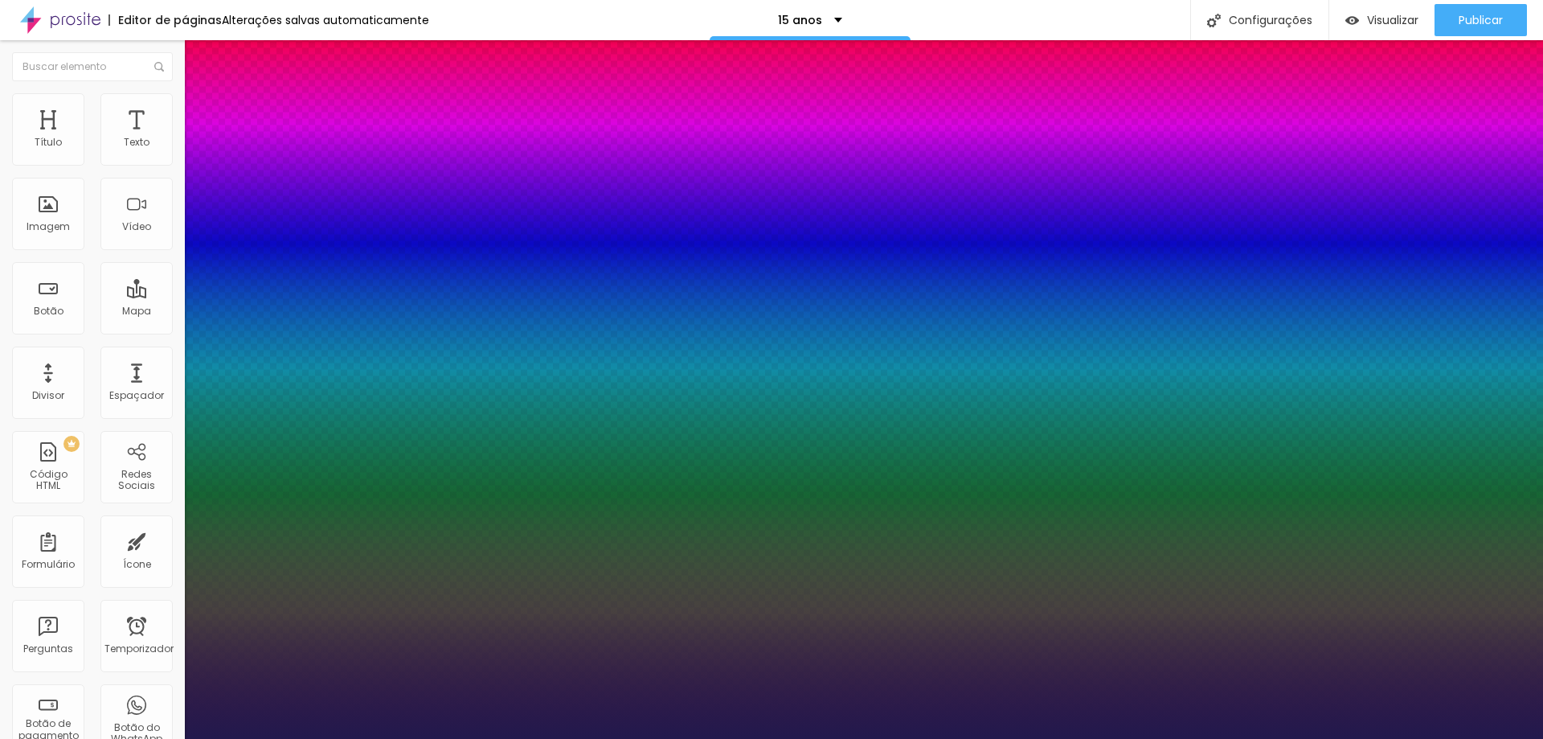
type input "1"
select select "[PERSON_NAME]"
type input "1"
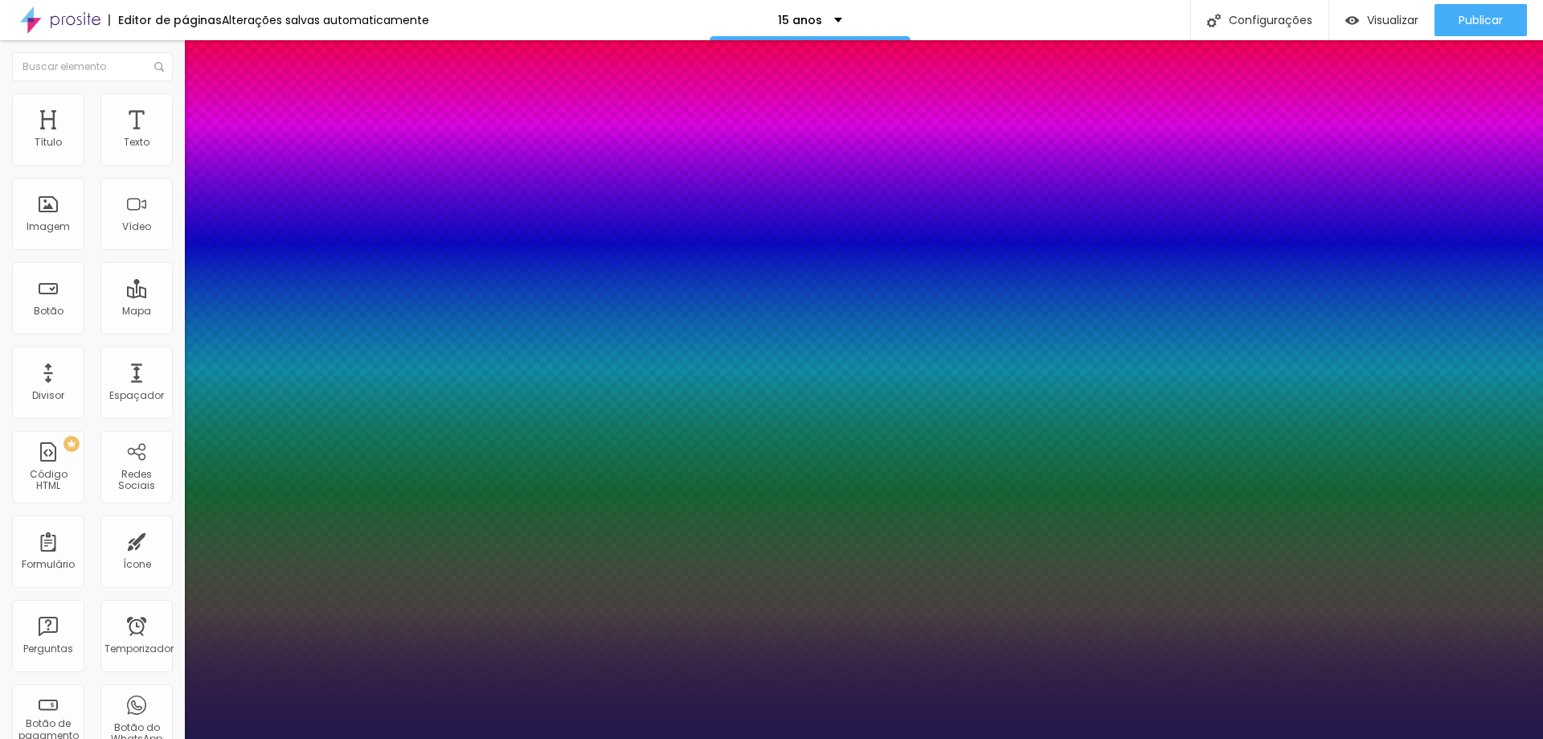
click at [604, 738] on div at bounding box center [771, 739] width 1543 height 0
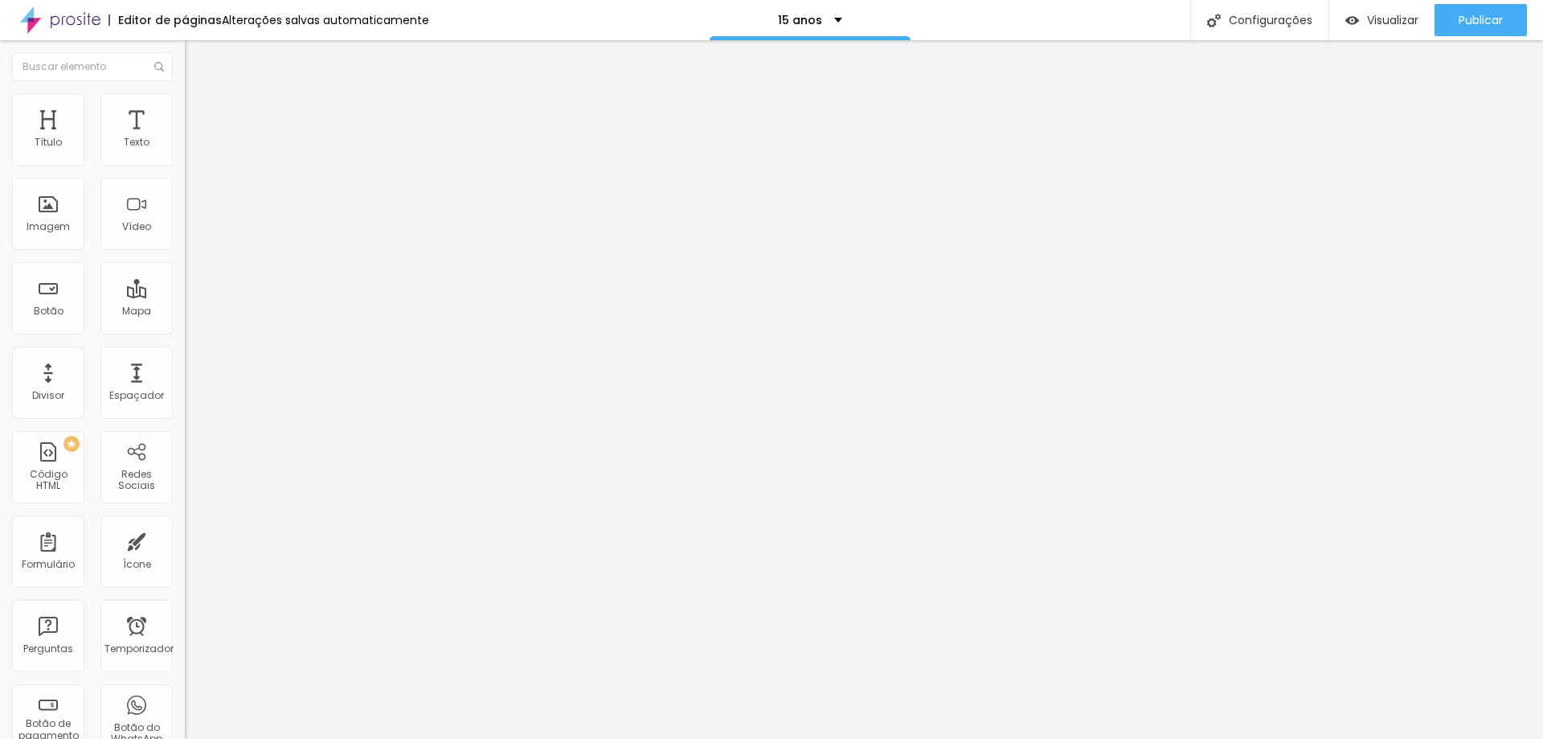
click at [185, 240] on span "Padrão 4:3" at bounding box center [211, 234] width 53 height 14
click at [213, 260] on font "16:9" at bounding box center [222, 253] width 18 height 14
